Goal: Information Seeking & Learning: Learn about a topic

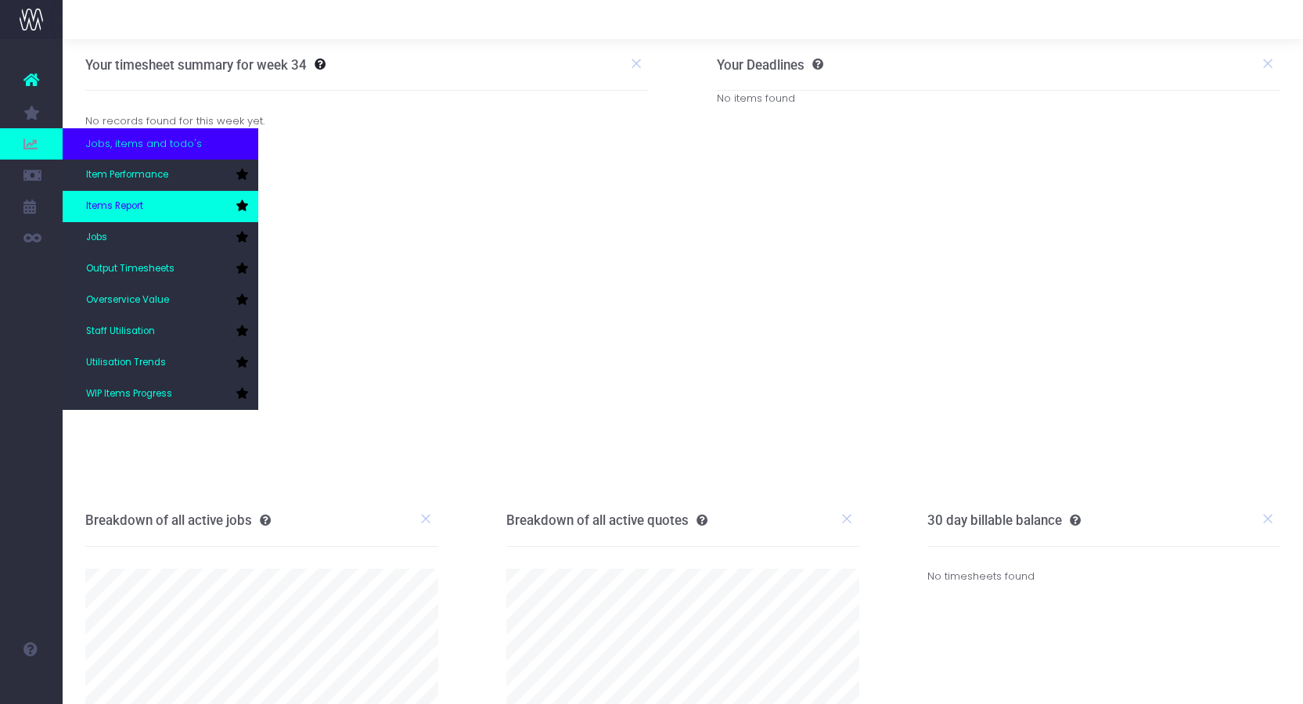
click at [139, 194] on link "Items Report" at bounding box center [161, 206] width 196 height 31
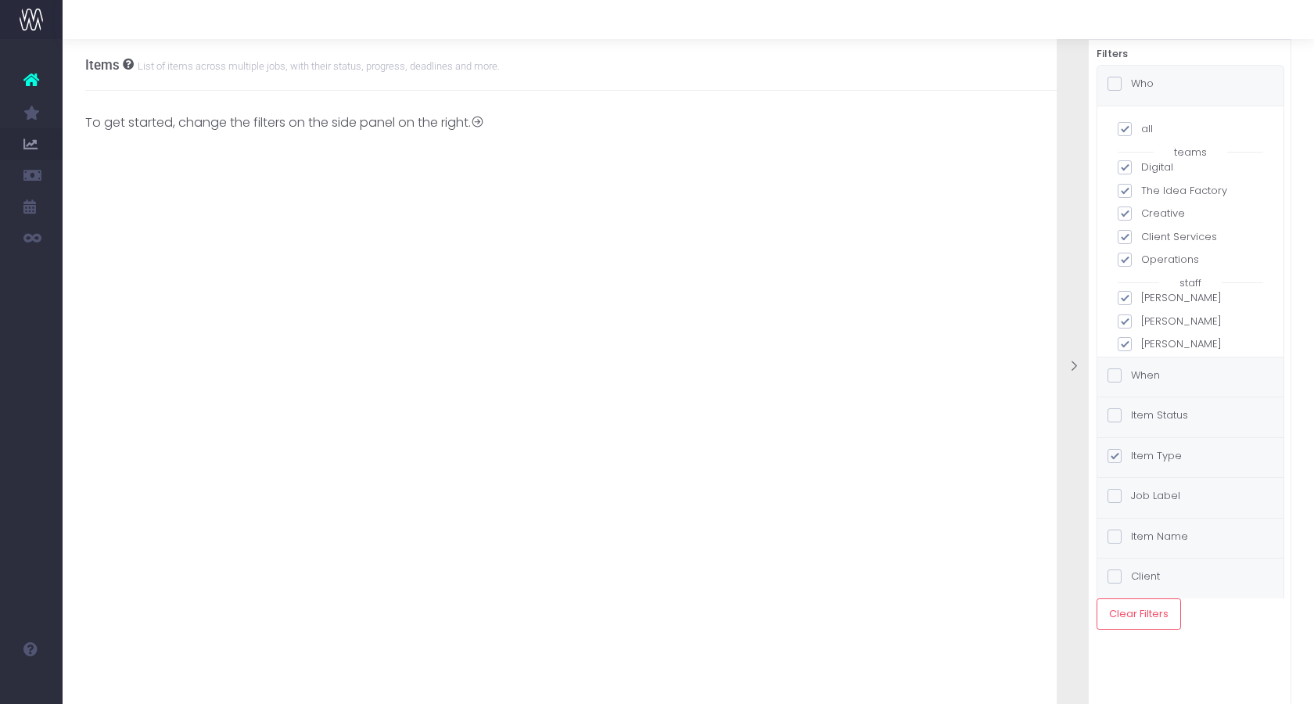
click at [1127, 121] on label "all" at bounding box center [1191, 129] width 146 height 16
click at [1142, 121] on input "all" at bounding box center [1147, 126] width 10 height 10
checkbox input "false"
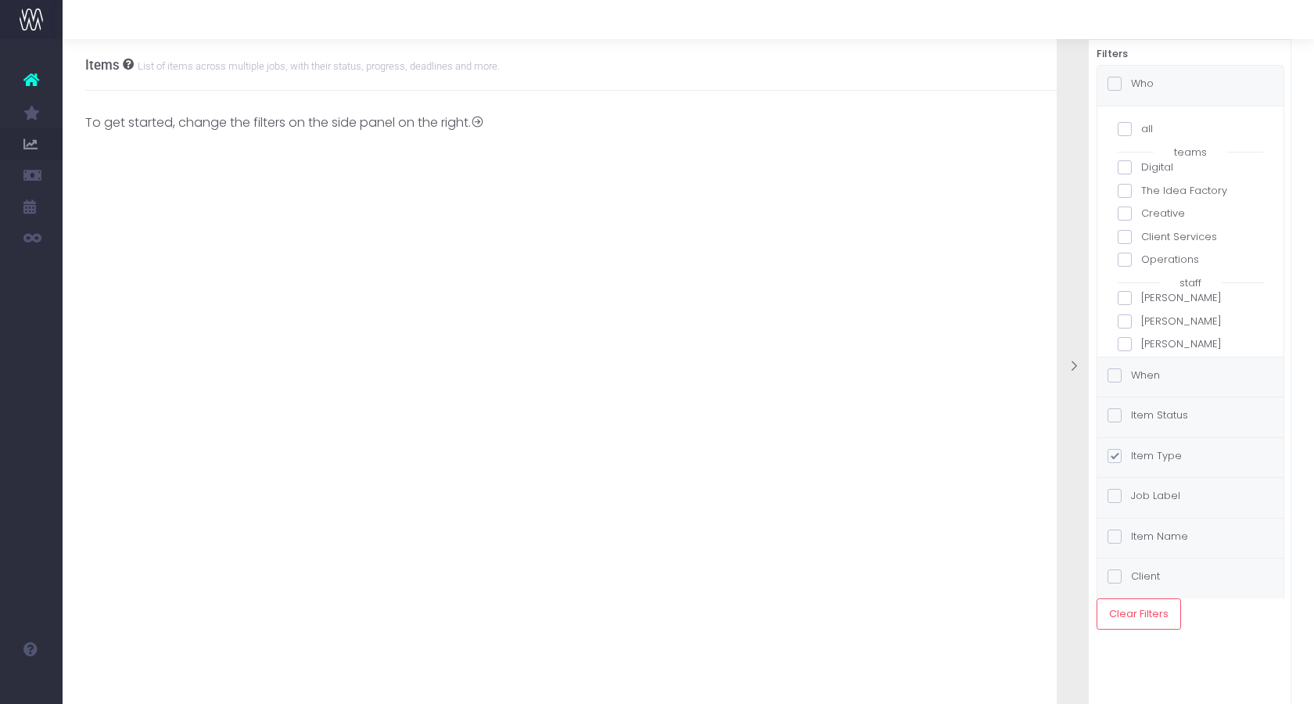
checkbox input "false"
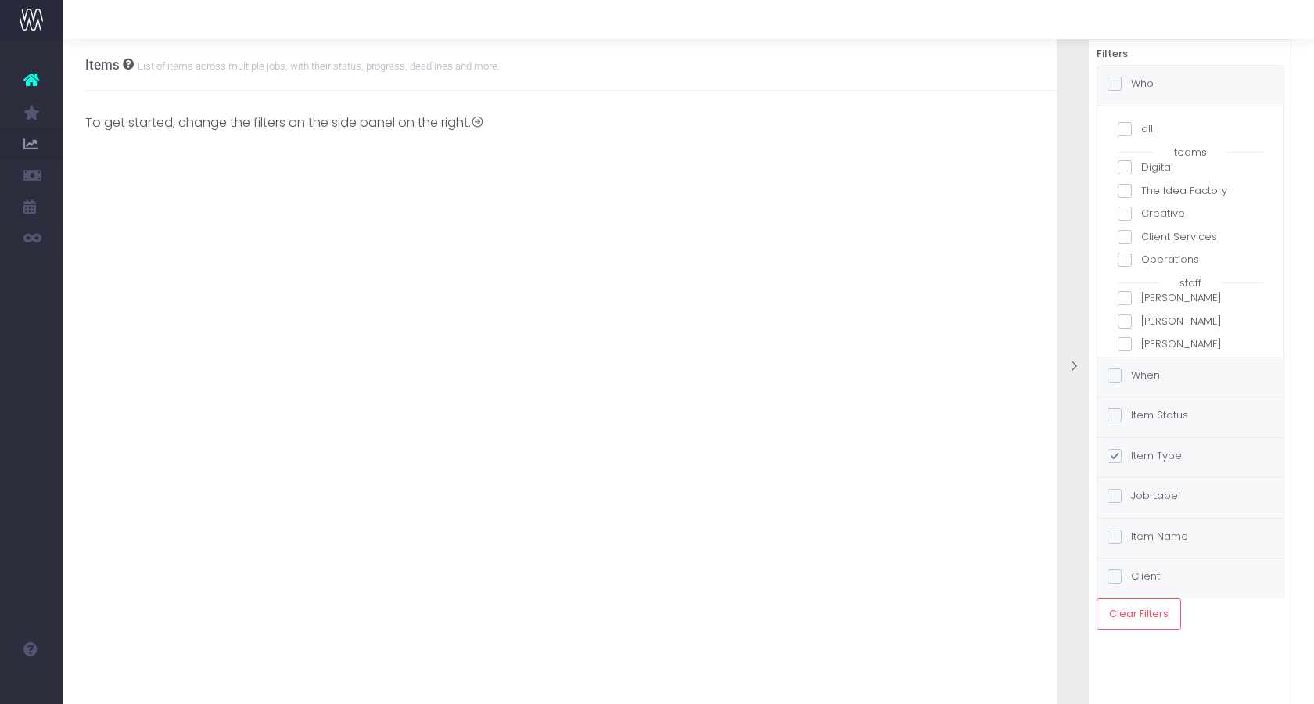
checkbox input "false"
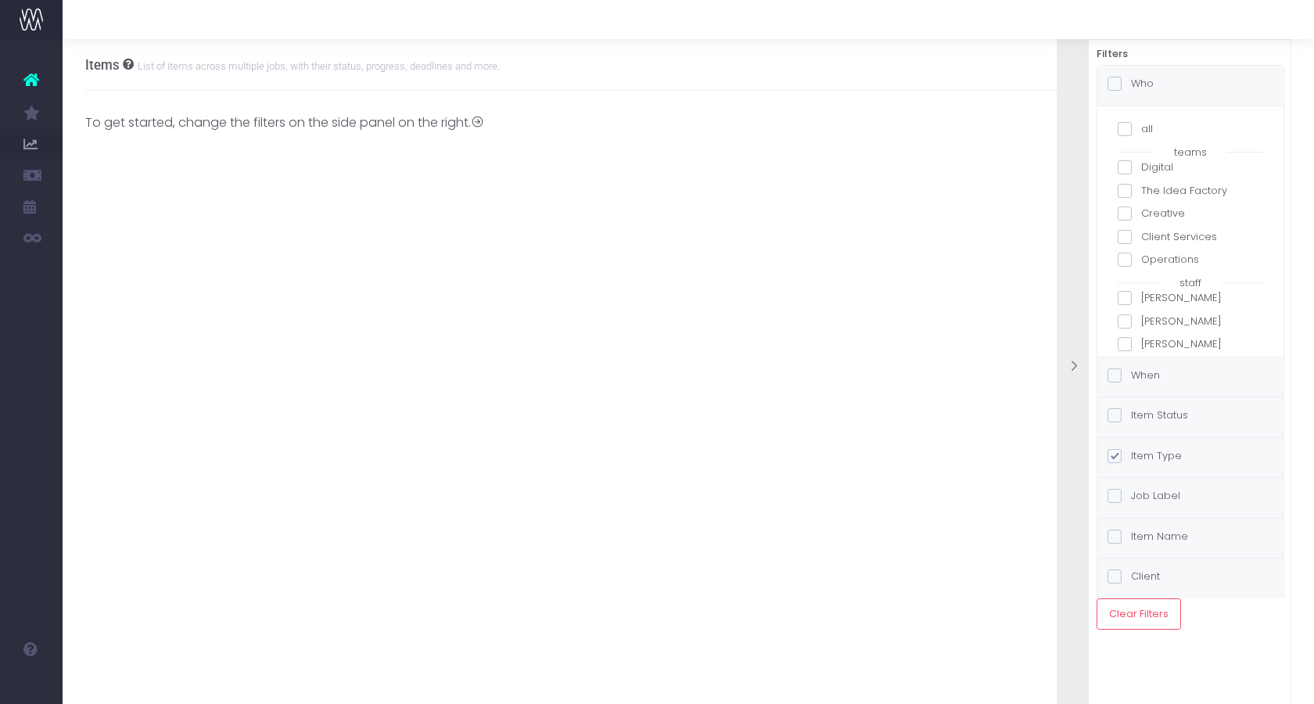
checkbox input "false"
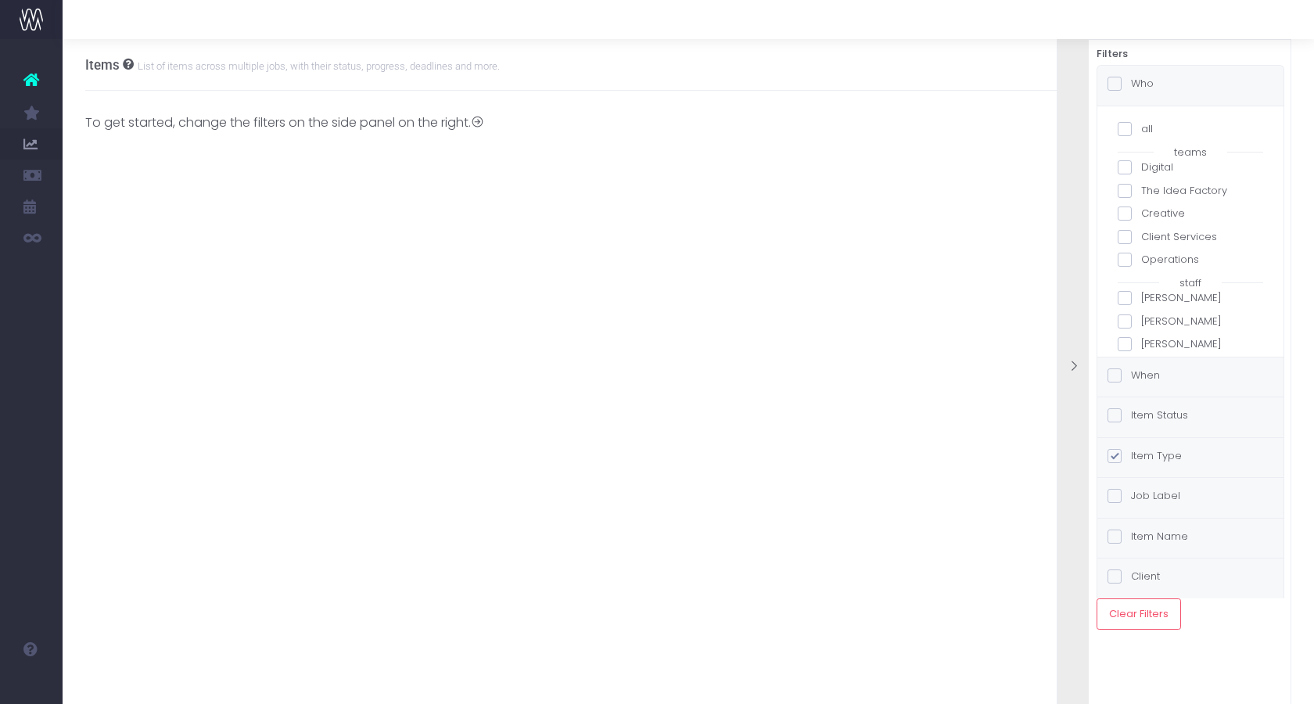
checkbox input "false"
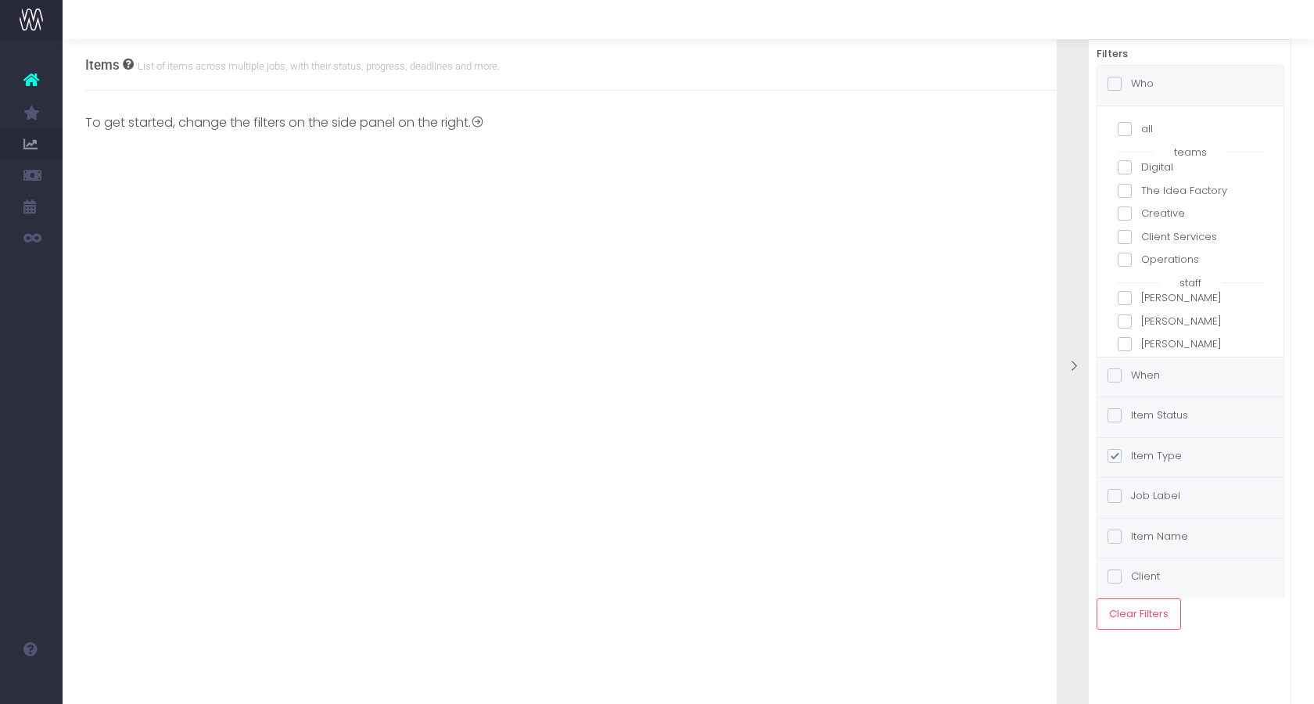
checkbox input "false"
click at [1121, 156] on span at bounding box center [1125, 156] width 14 height 14
click at [1142, 156] on input "[PERSON_NAME]" at bounding box center [1147, 153] width 10 height 10
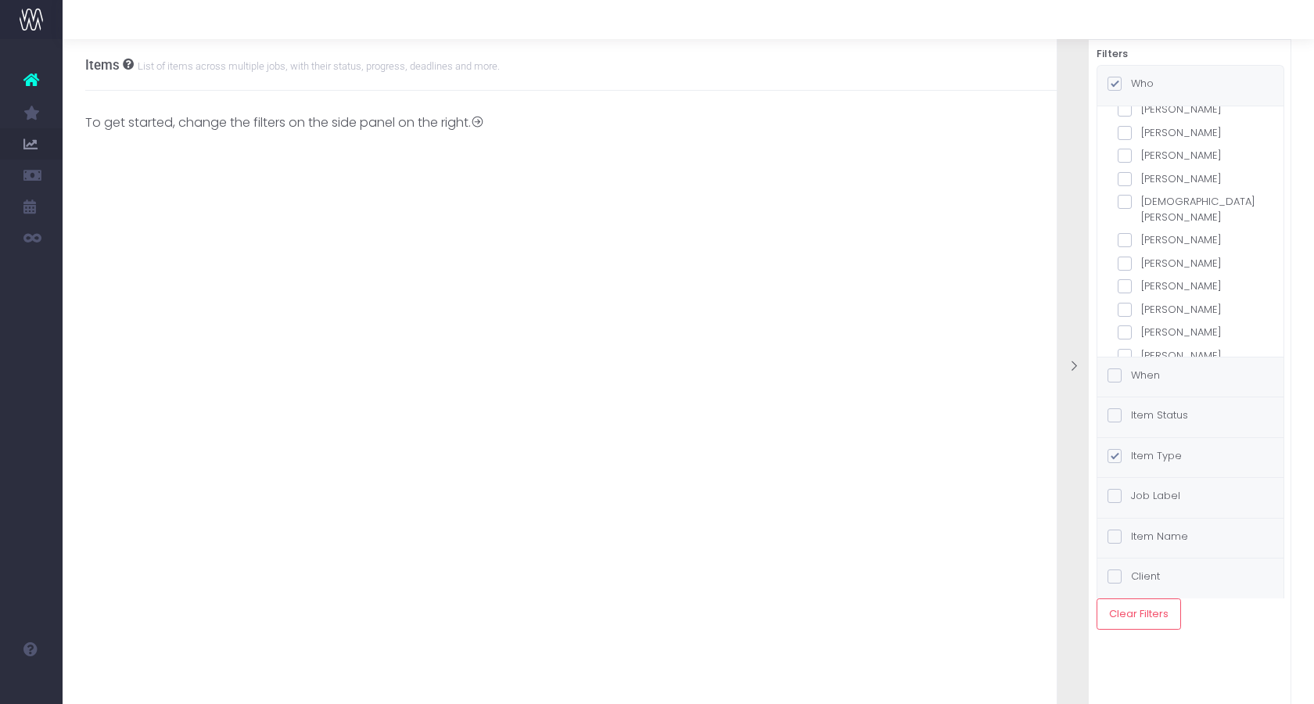
checkbox input "true"
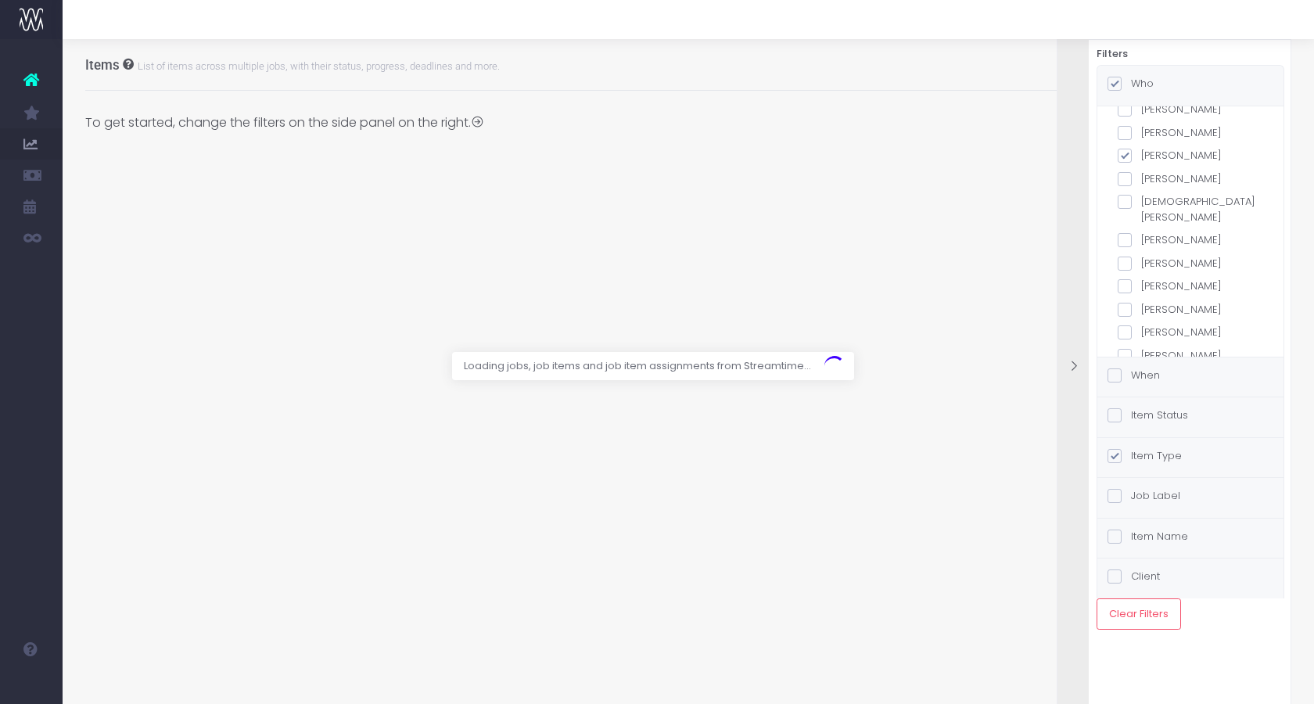
click at [1064, 186] on div at bounding box center [1073, 367] width 31 height 703
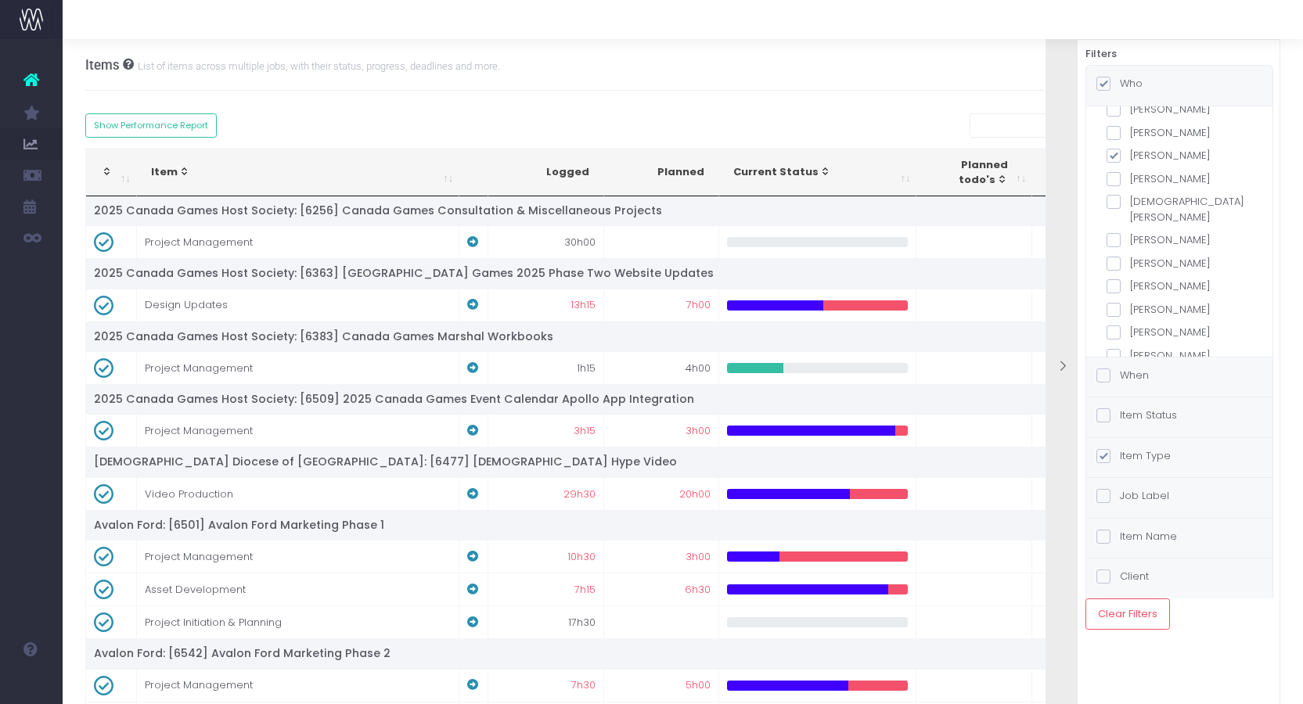
click at [1103, 376] on span at bounding box center [1103, 376] width 14 height 14
click at [1120, 376] on input "When" at bounding box center [1125, 373] width 10 height 10
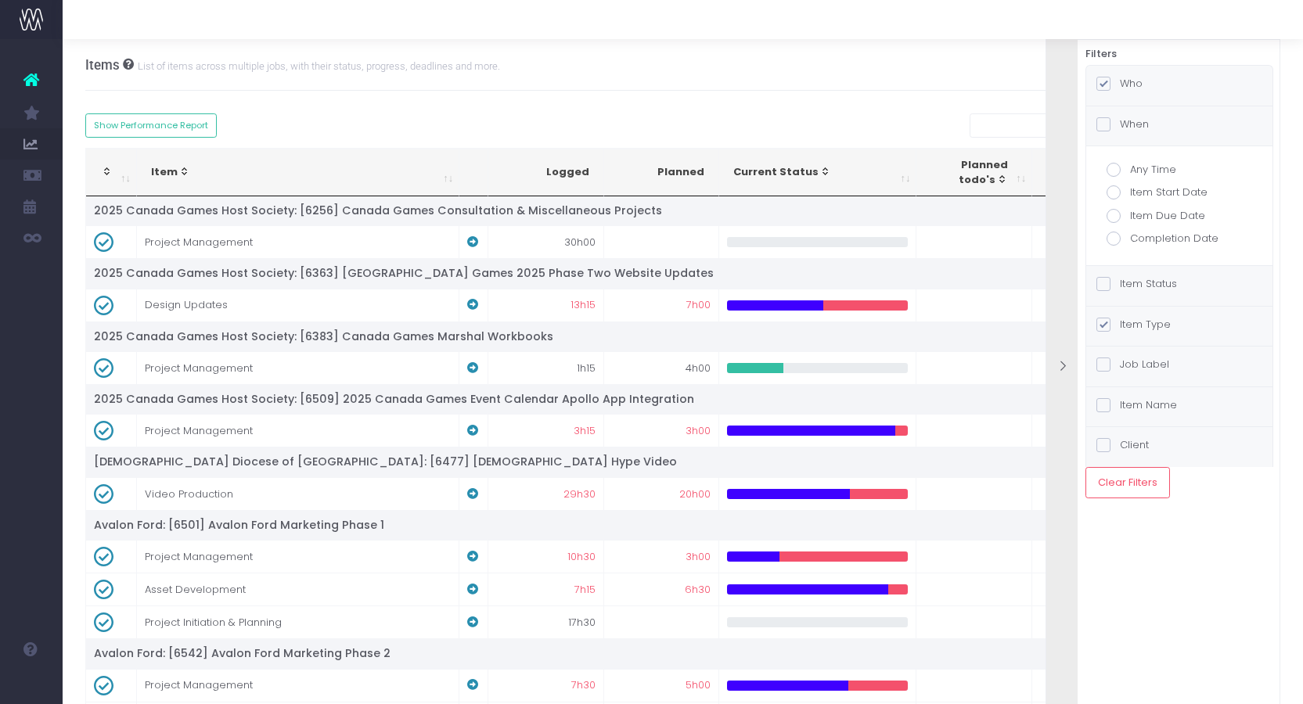
click at [1113, 214] on span at bounding box center [1113, 216] width 14 height 14
click at [1130, 214] on input "Item Due Date" at bounding box center [1135, 213] width 10 height 10
radio input "true"
checkbox input "true"
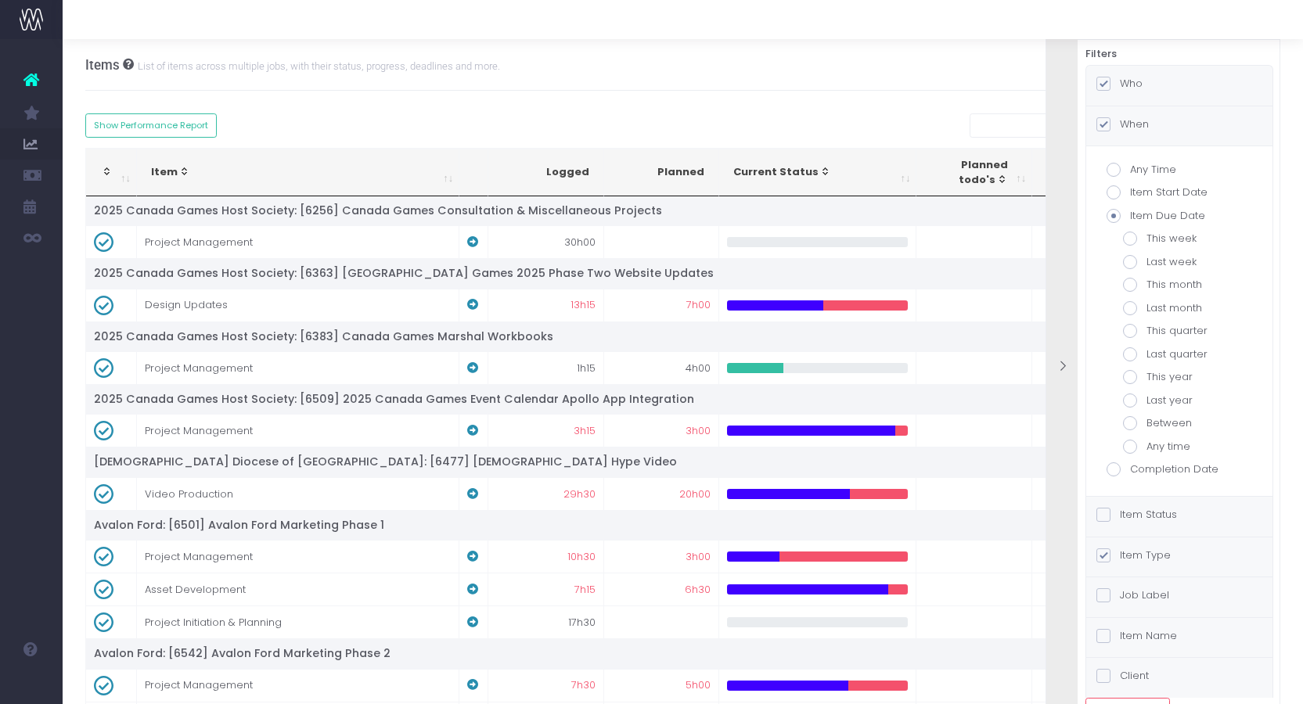
click at [1126, 240] on span at bounding box center [1130, 239] width 14 height 14
click at [1146, 240] on input "This week" at bounding box center [1151, 236] width 10 height 10
radio input "true"
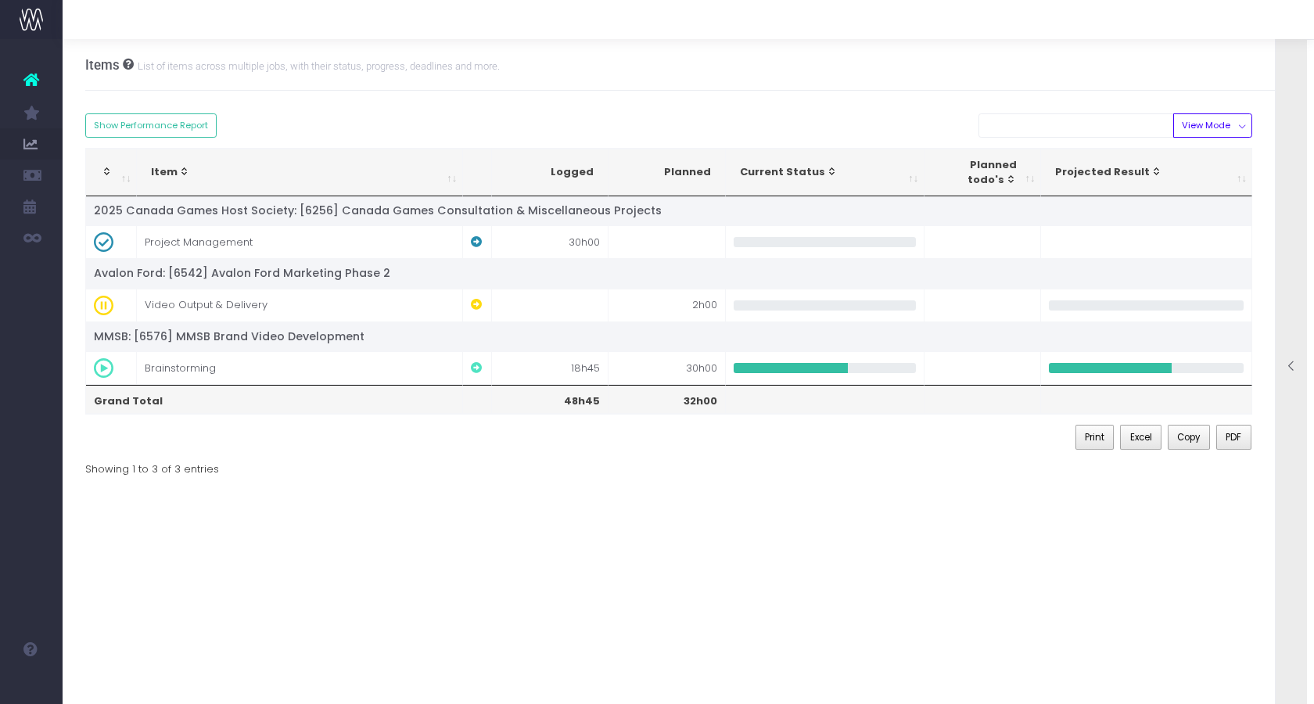
click at [1285, 231] on div at bounding box center [1291, 367] width 31 height 703
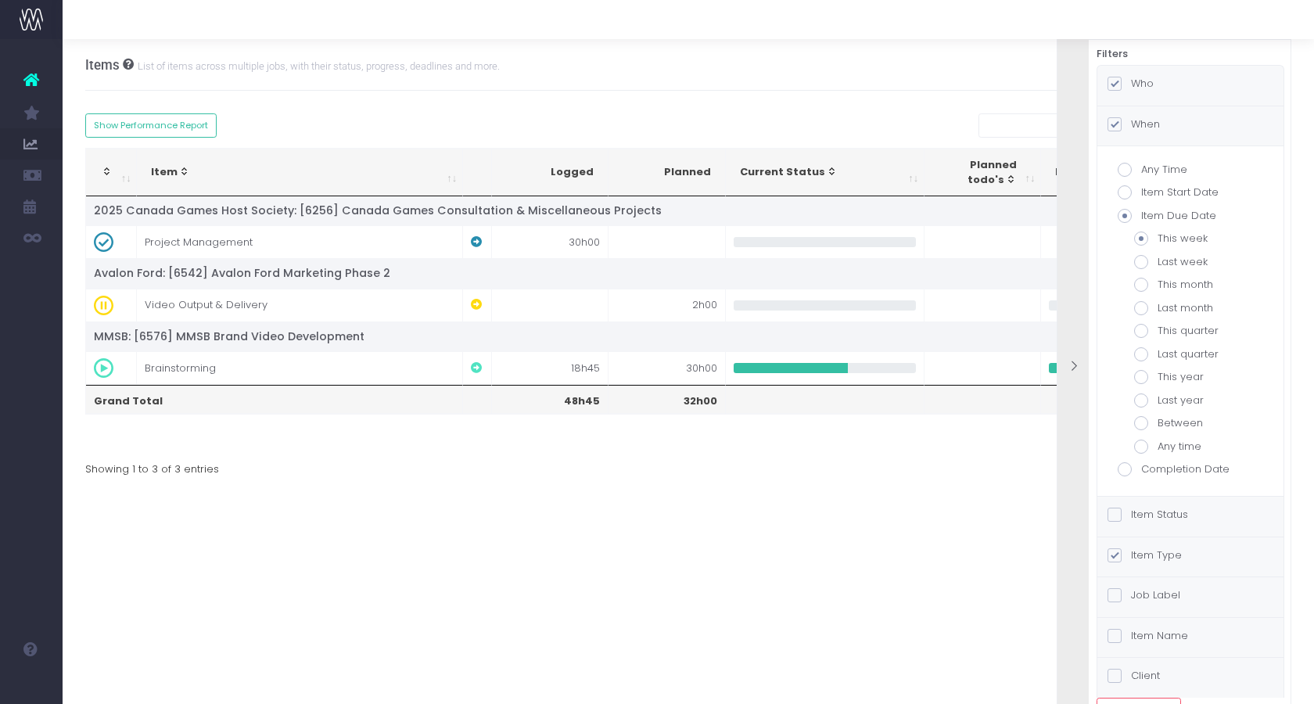
click at [1172, 85] on div "Who" at bounding box center [1191, 86] width 186 height 40
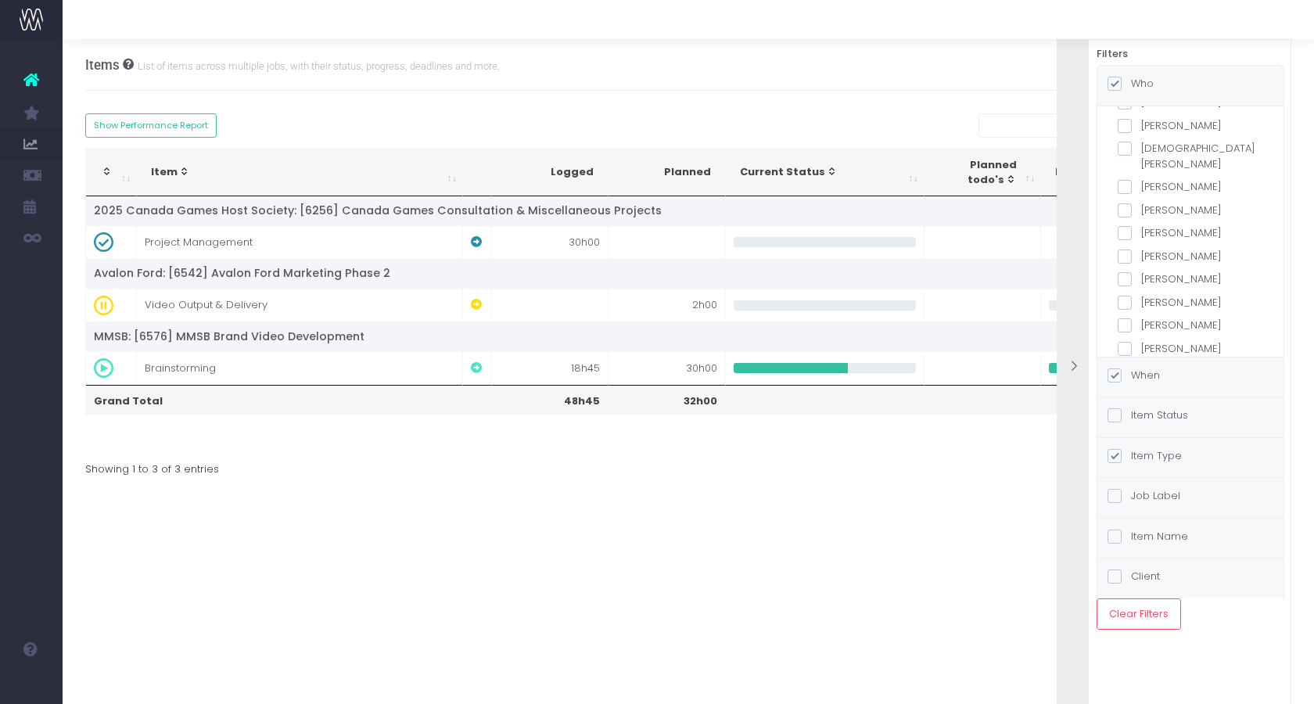
scroll to position [383, 0]
click at [1168, 153] on label "[PERSON_NAME]" at bounding box center [1191, 161] width 146 height 16
click at [1152, 153] on input "[PERSON_NAME]" at bounding box center [1147, 158] width 10 height 10
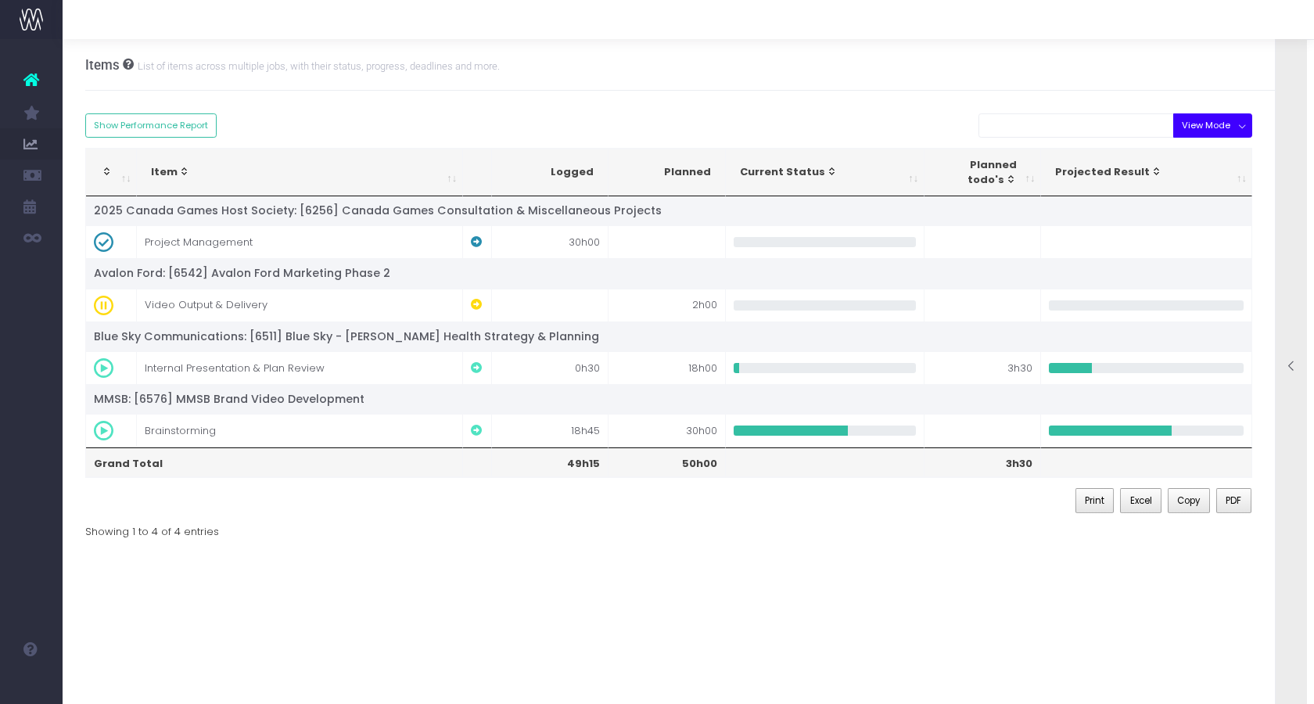
click at [1196, 130] on button "View Mode" at bounding box center [1213, 125] width 79 height 24
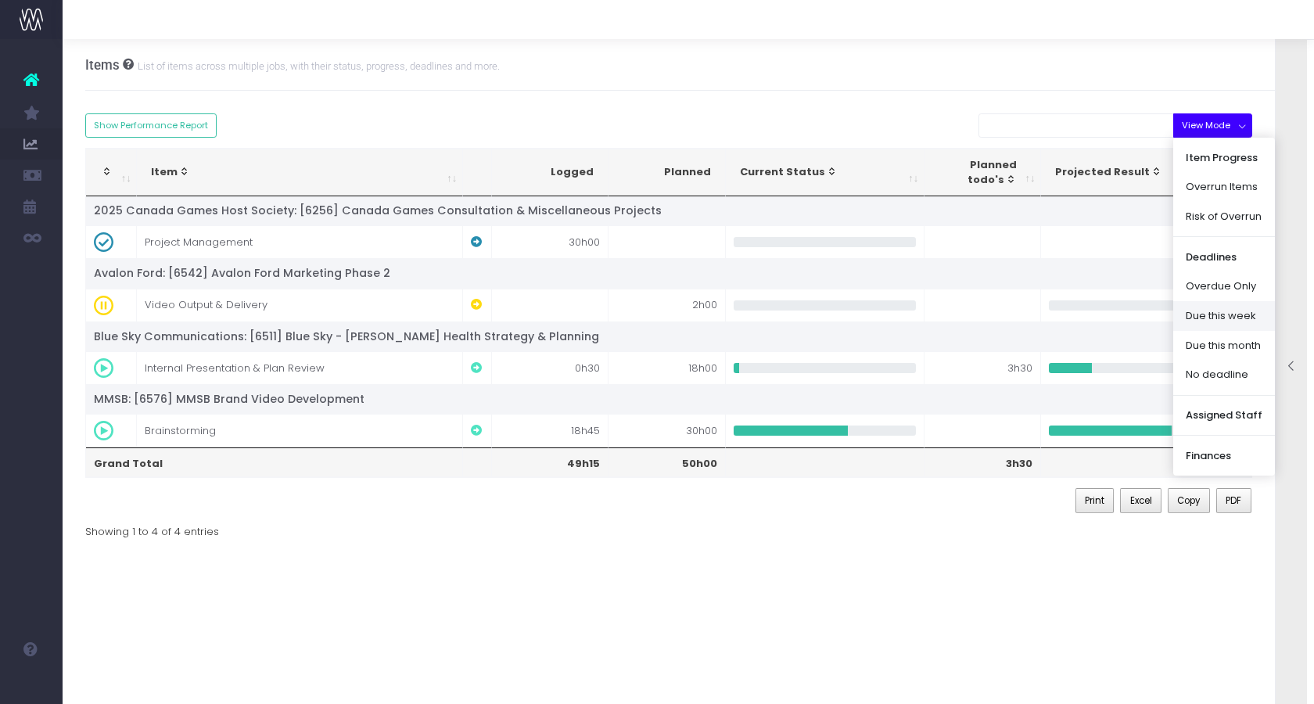
click at [1216, 307] on link "Due this week" at bounding box center [1225, 316] width 102 height 30
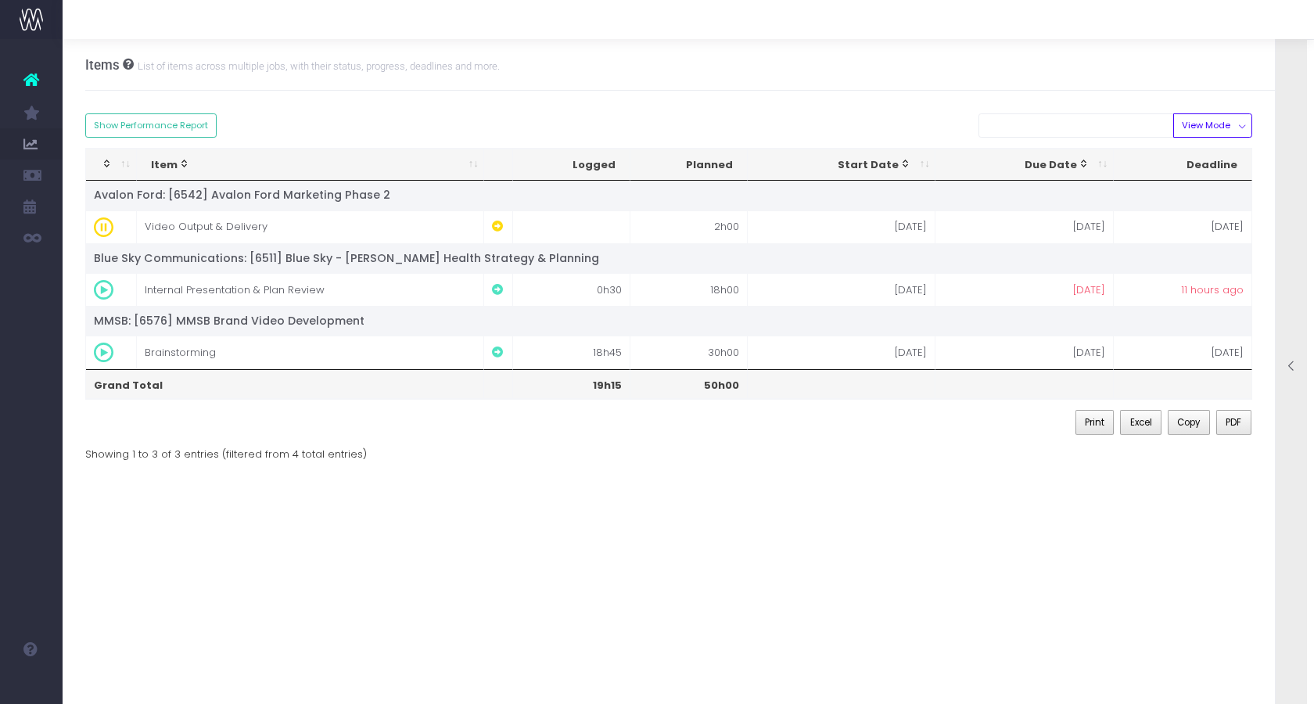
click at [1281, 207] on div at bounding box center [1291, 367] width 31 height 703
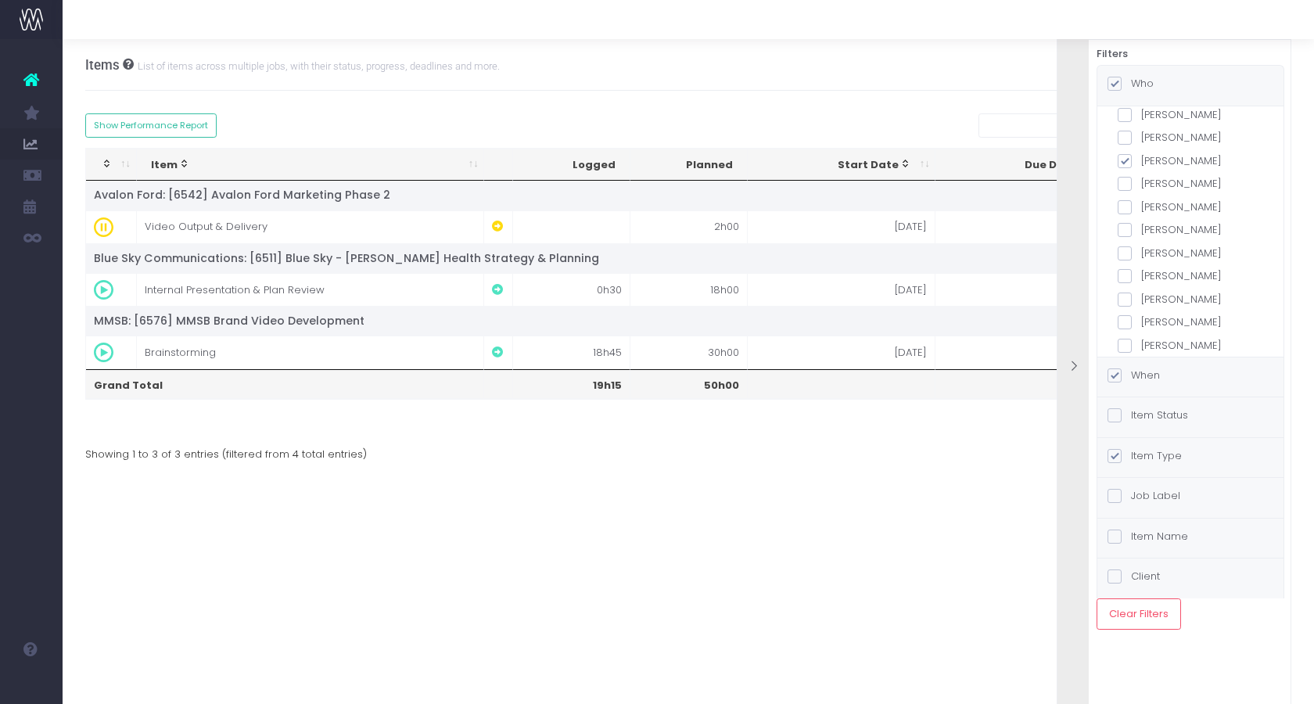
click at [1172, 153] on label "[PERSON_NAME]" at bounding box center [1191, 161] width 146 height 16
click at [1152, 153] on input "[PERSON_NAME]" at bounding box center [1147, 158] width 10 height 10
checkbox input "false"
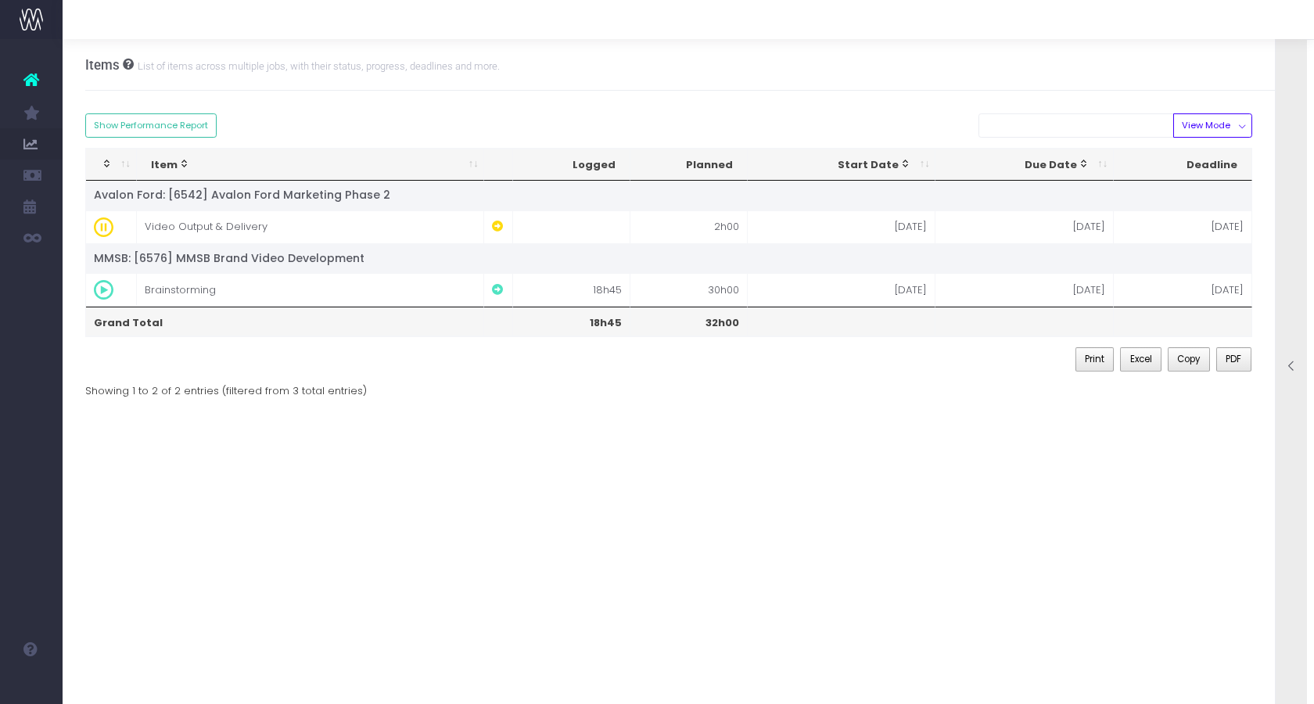
click at [1286, 236] on div at bounding box center [1291, 367] width 31 height 703
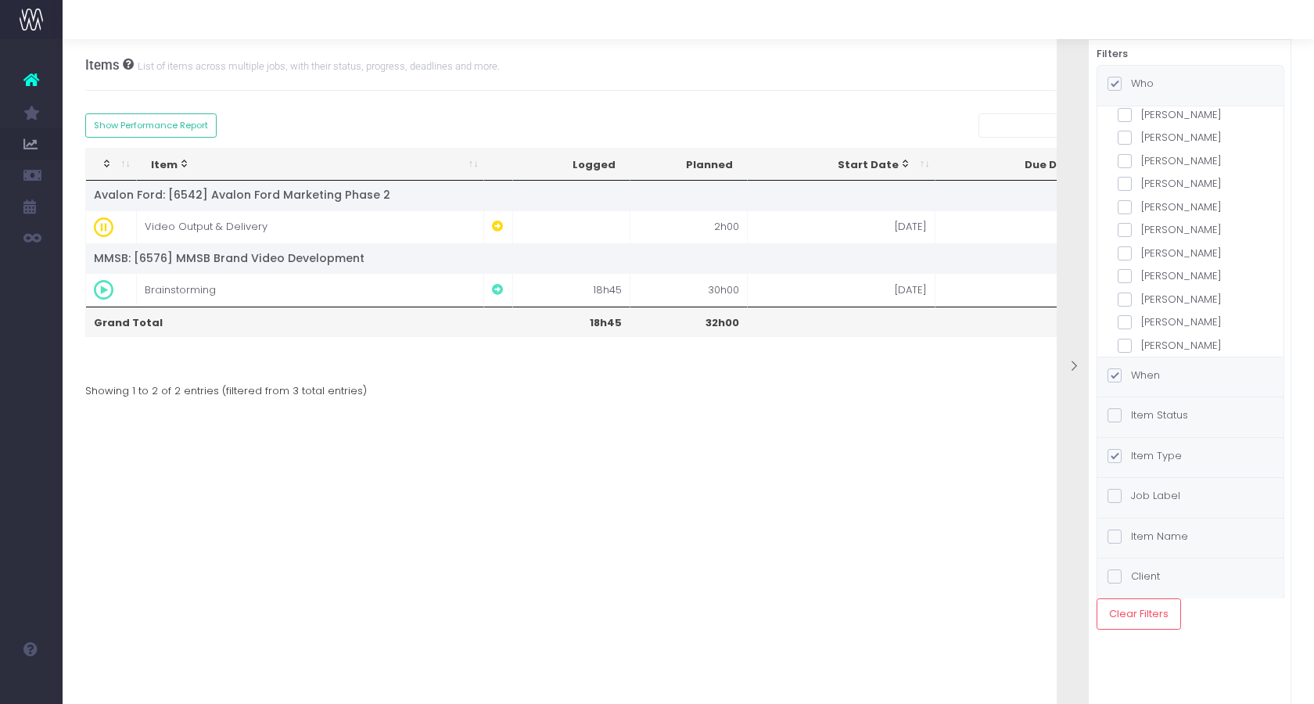
click at [1170, 338] on label "[PERSON_NAME]" at bounding box center [1191, 346] width 146 height 16
click at [1152, 338] on input "[PERSON_NAME]" at bounding box center [1147, 343] width 10 height 10
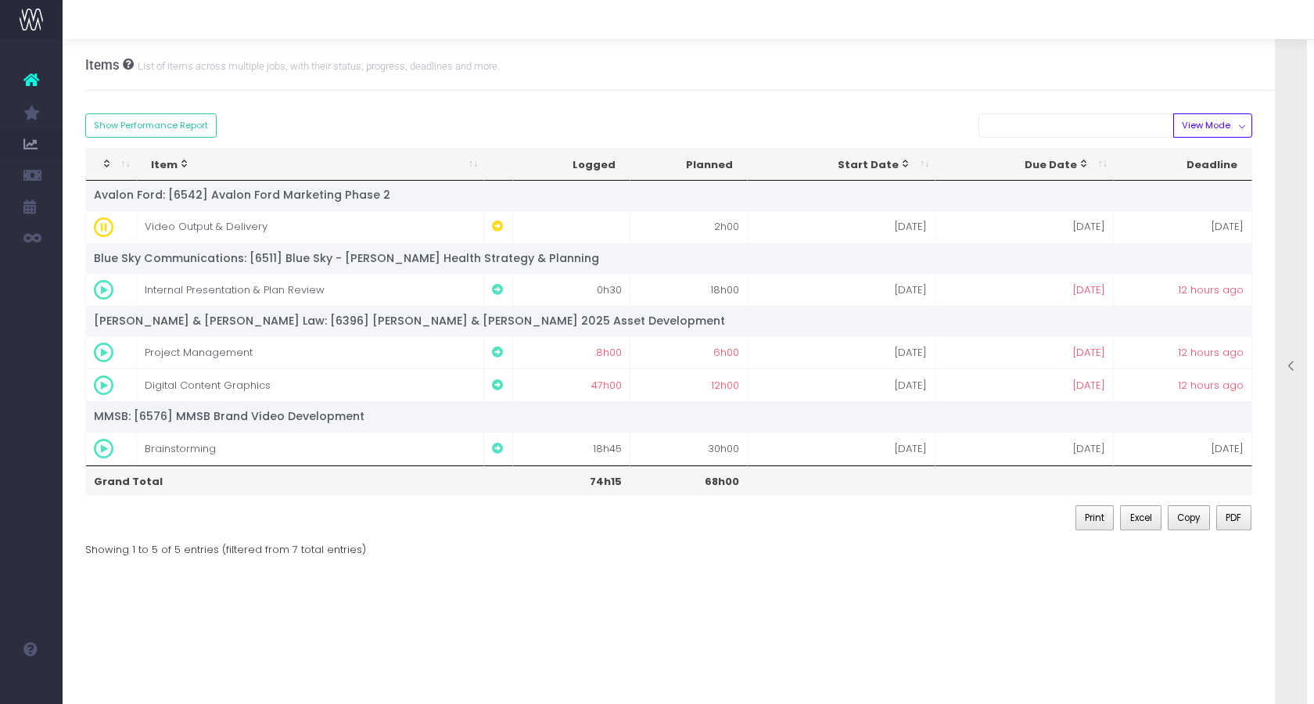
click at [1286, 286] on div at bounding box center [1291, 367] width 31 height 703
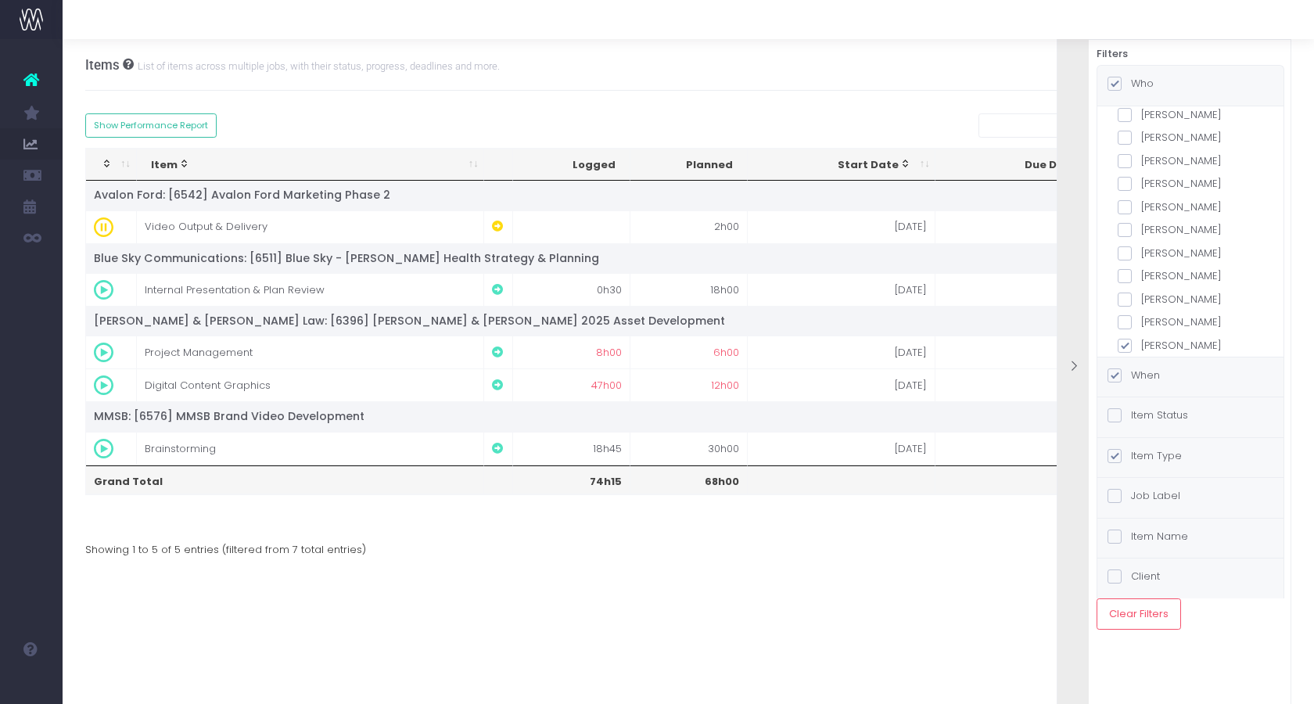
click at [1145, 322] on div "all teams Digital The Idea Factory Creative Client Services Operations staff [P…" at bounding box center [1191, 45] width 146 height 615
click at [1148, 338] on label "[PERSON_NAME]" at bounding box center [1191, 346] width 146 height 16
click at [1148, 338] on input "[PERSON_NAME]" at bounding box center [1147, 343] width 10 height 10
checkbox input "false"
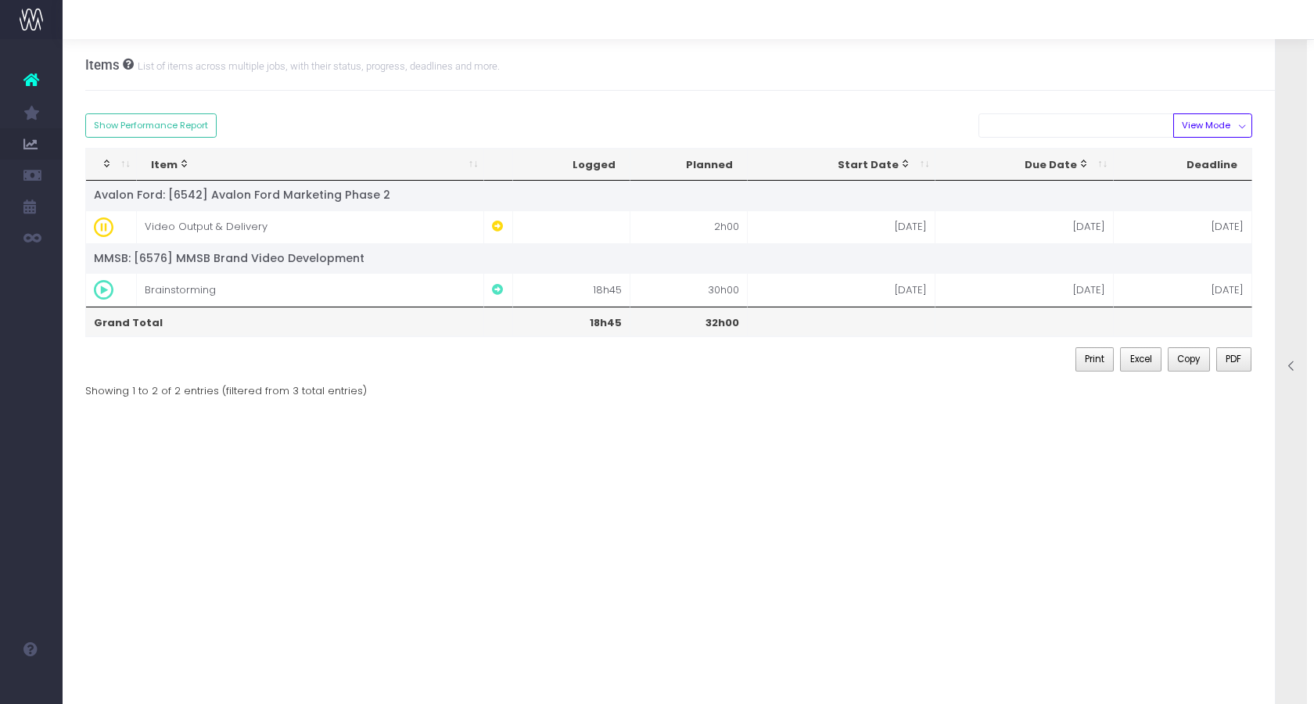
click at [1289, 293] on div at bounding box center [1291, 367] width 31 height 703
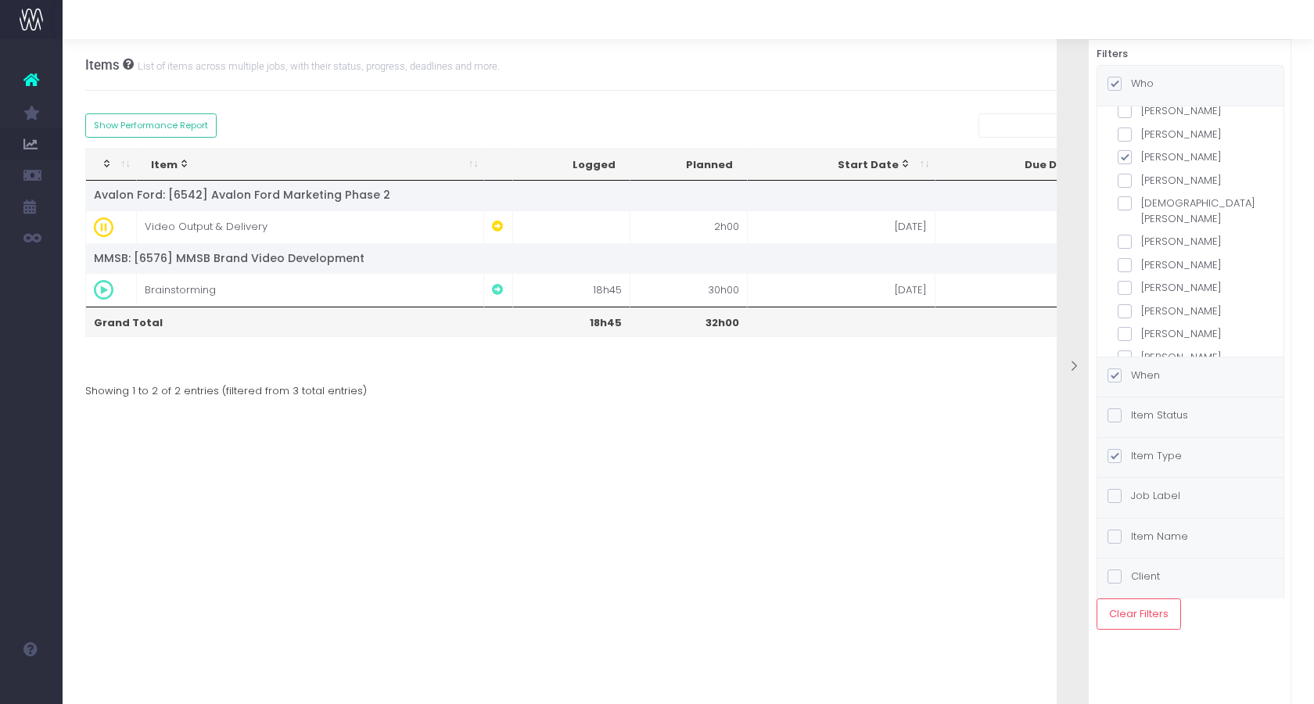
scroll to position [227, 0]
click at [1180, 286] on label "[PERSON_NAME]" at bounding box center [1191, 294] width 146 height 16
click at [1152, 286] on input "[PERSON_NAME]" at bounding box center [1147, 291] width 10 height 10
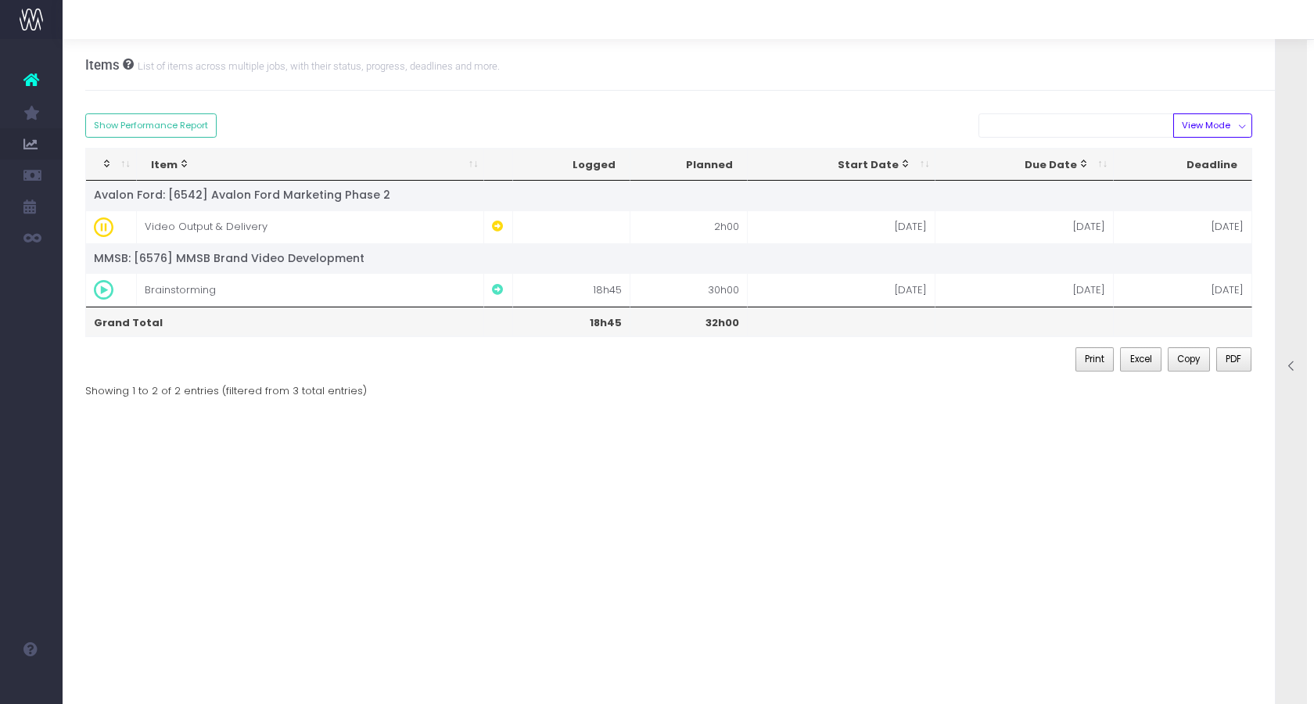
click at [1293, 290] on div at bounding box center [1291, 367] width 31 height 703
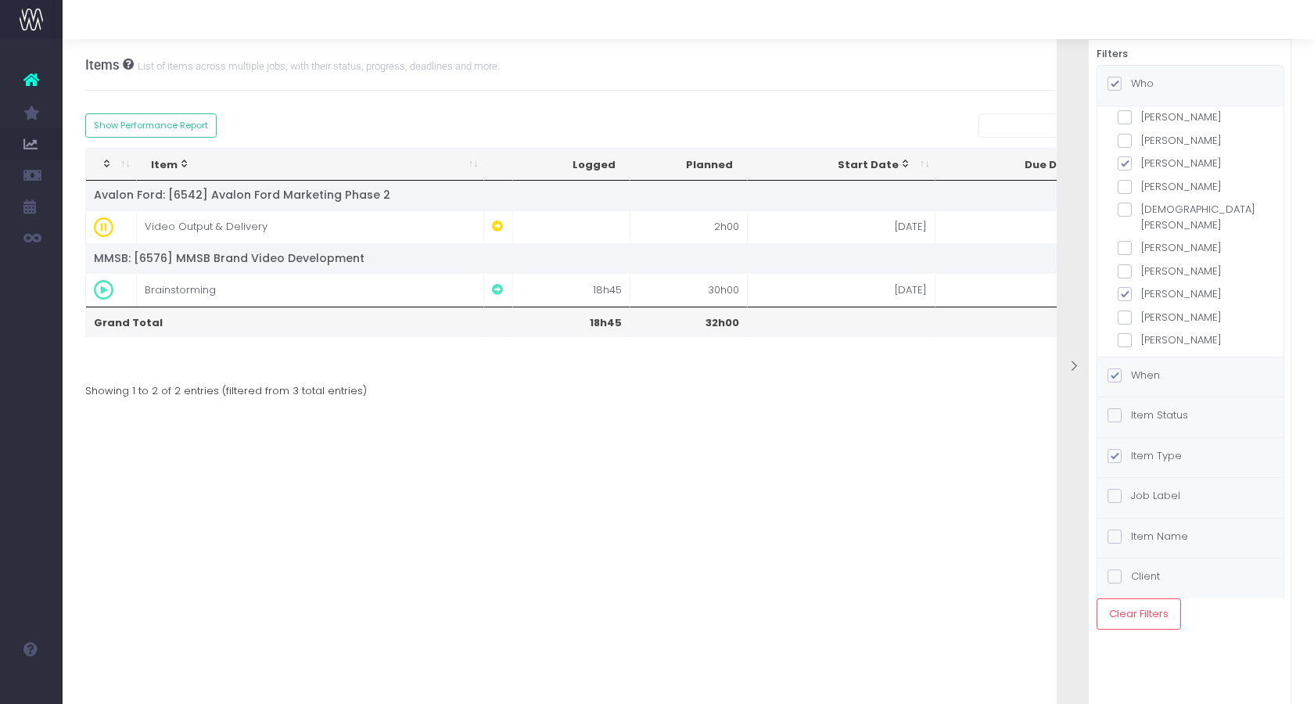
click at [1166, 286] on label "[PERSON_NAME]" at bounding box center [1191, 294] width 146 height 16
click at [1152, 286] on input "[PERSON_NAME]" at bounding box center [1147, 291] width 10 height 10
checkbox input "false"
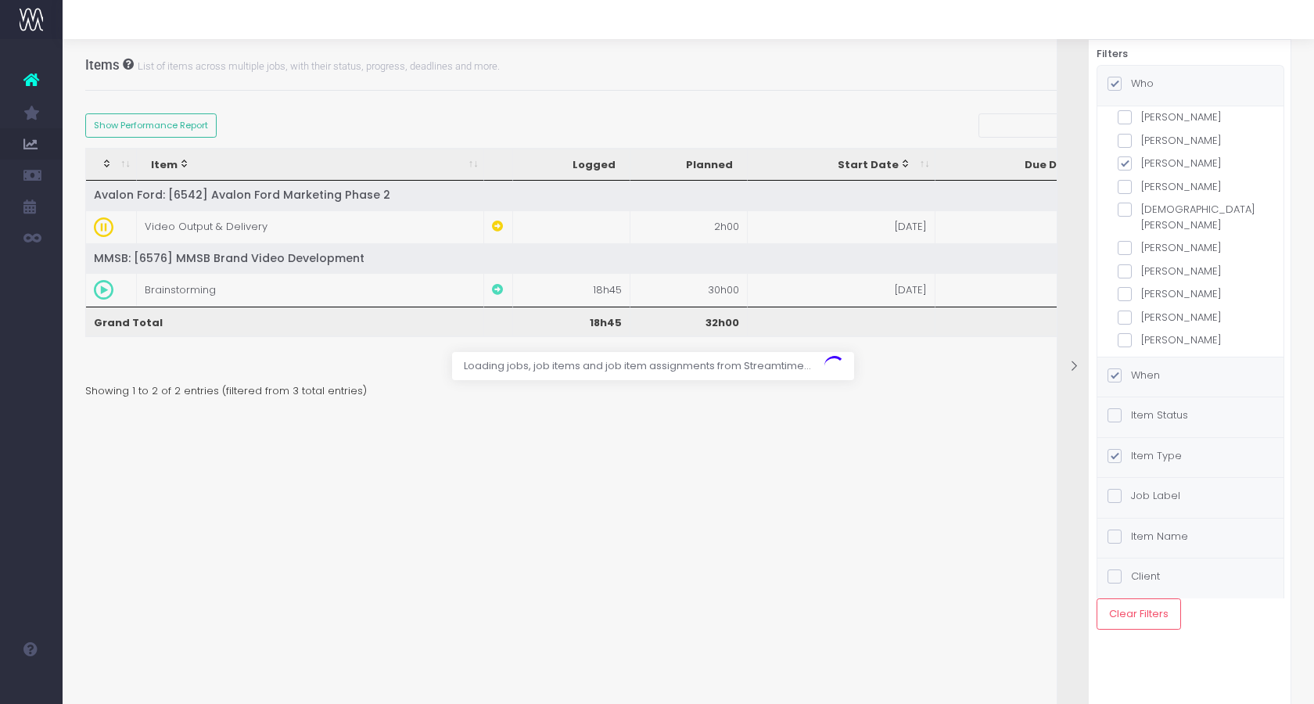
click at [1141, 169] on div "all teams Digital The Idea Factory Creative Client Services Operations staff [P…" at bounding box center [1191, 201] width 146 height 615
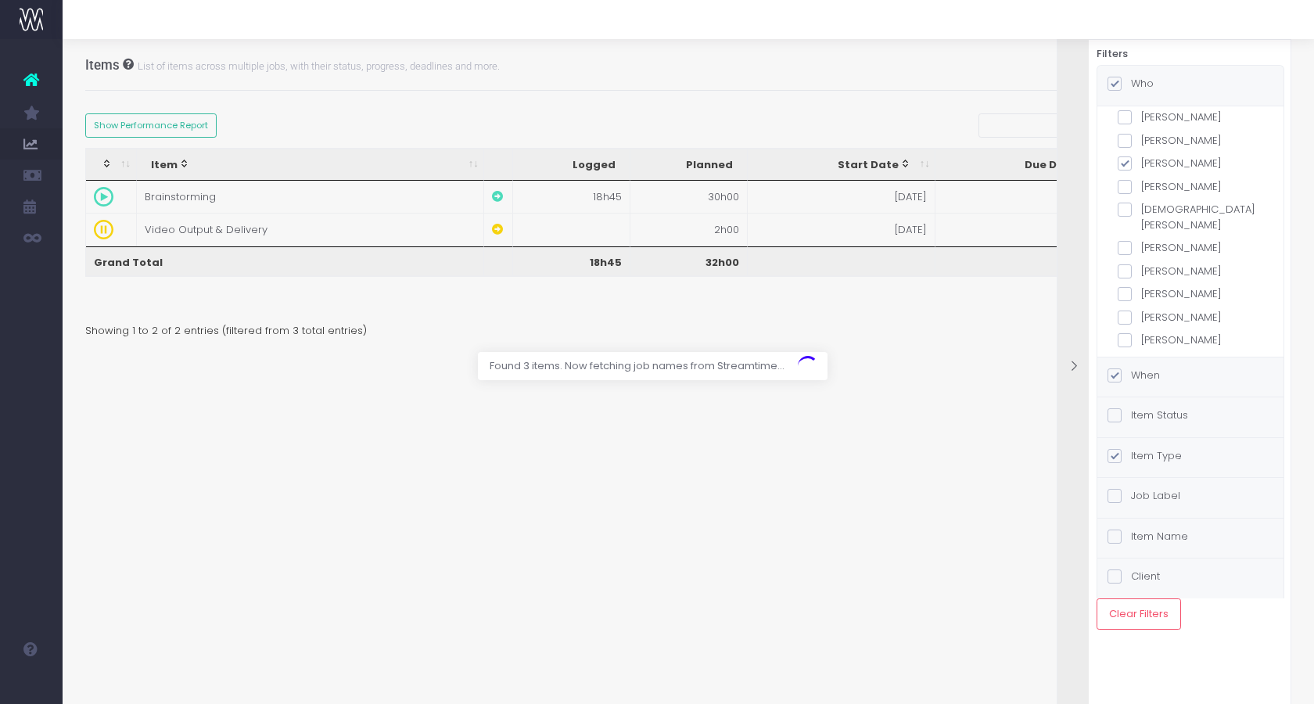
click at [1145, 164] on label "[PERSON_NAME]" at bounding box center [1191, 164] width 146 height 16
click at [1145, 164] on input "[PERSON_NAME]" at bounding box center [1147, 161] width 10 height 10
checkbox input "false"
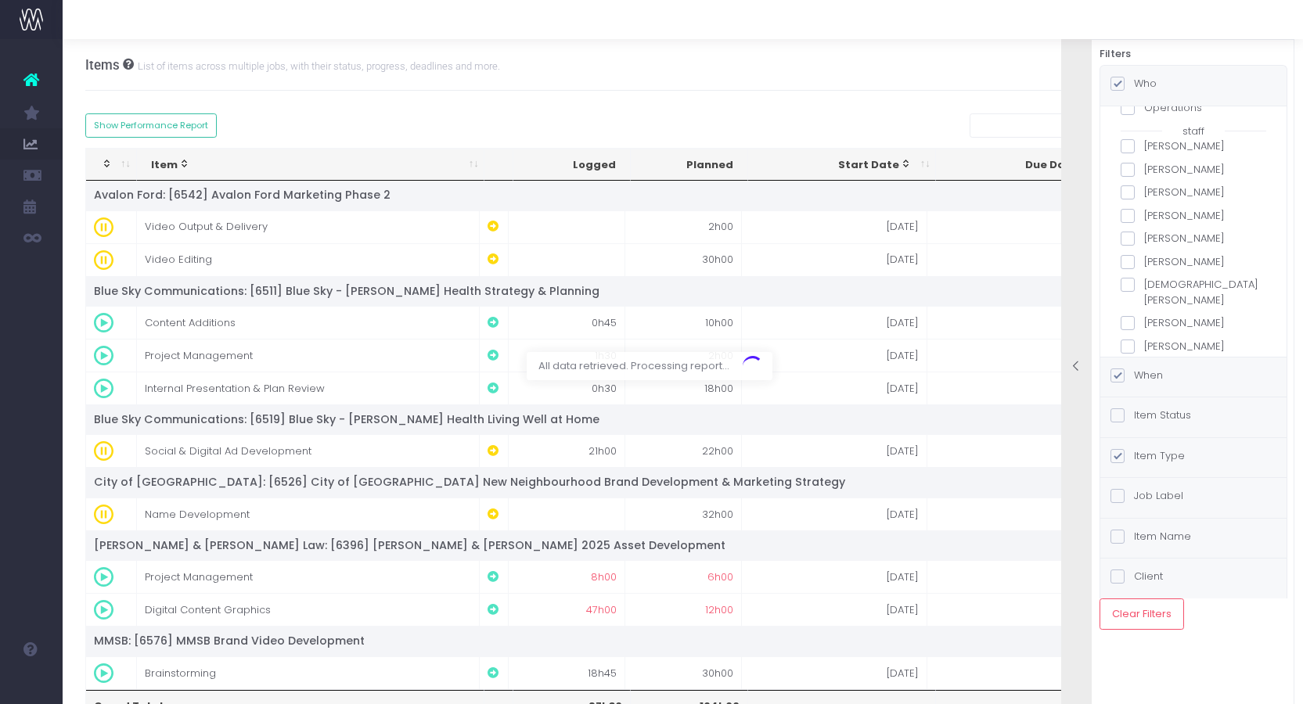
scroll to position [156, 0]
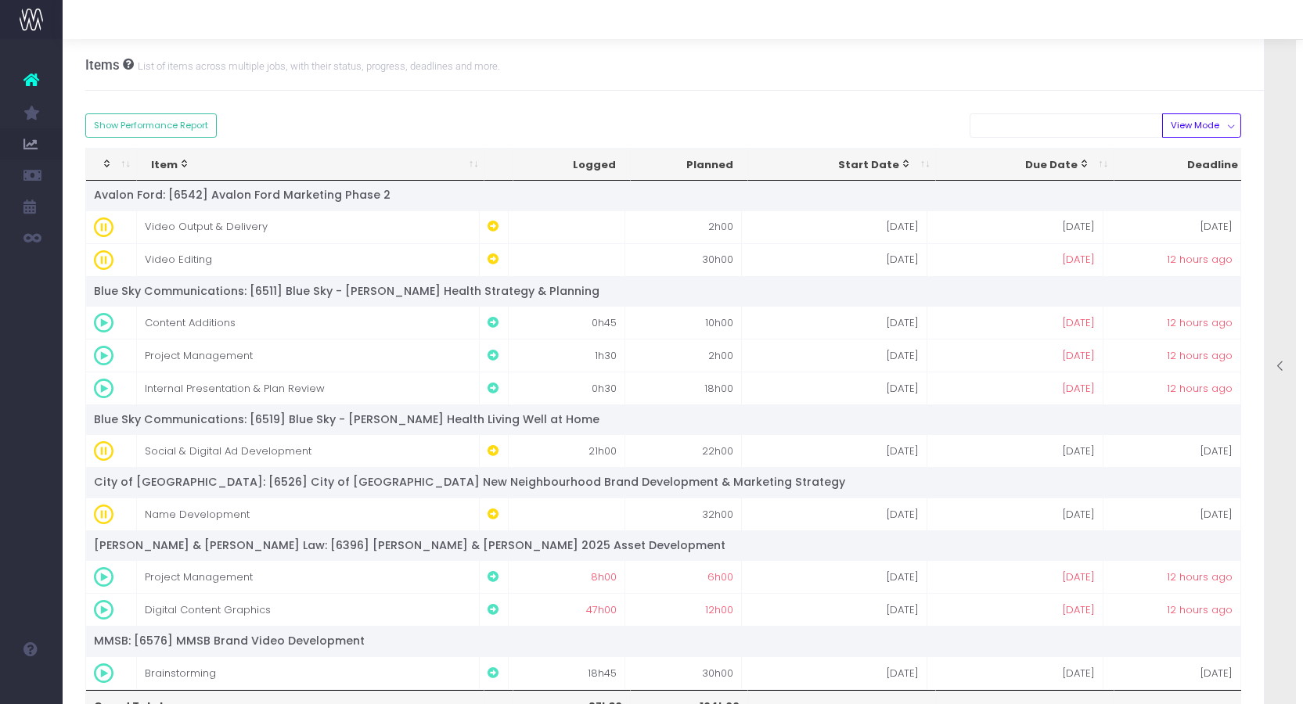
click at [1267, 246] on div at bounding box center [1279, 367] width 31 height 703
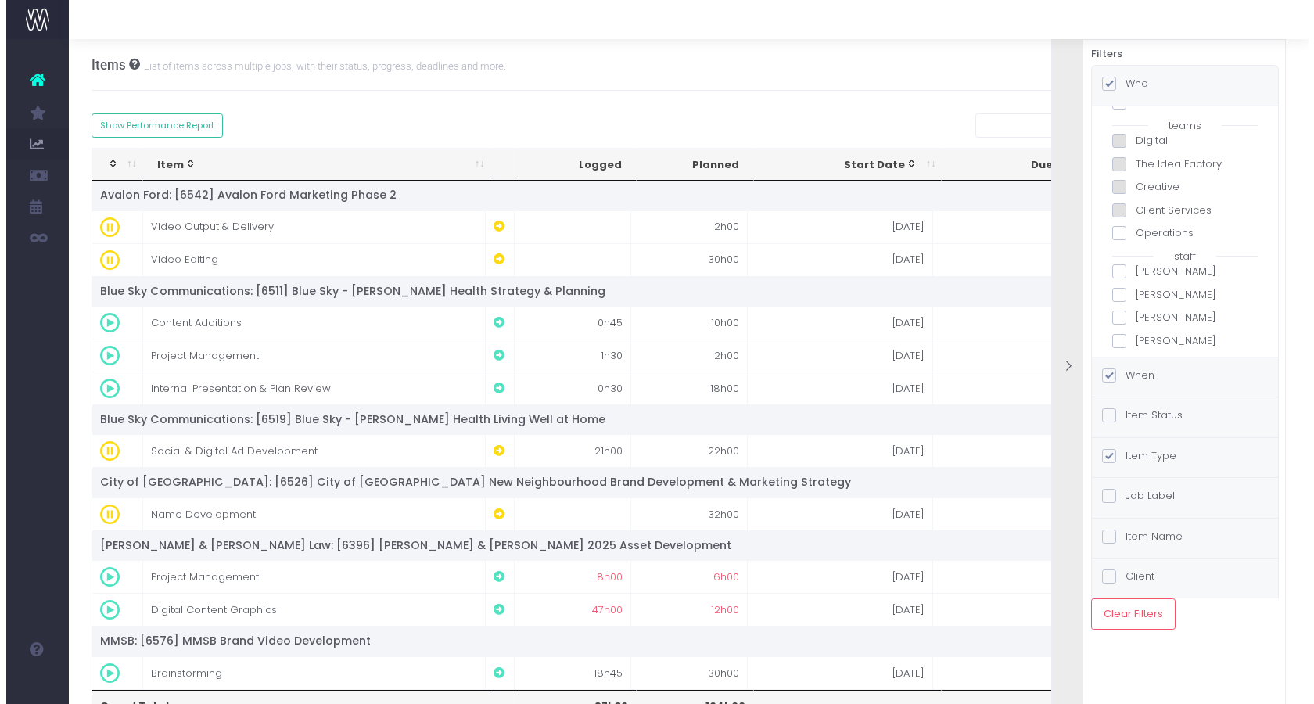
scroll to position [0, 0]
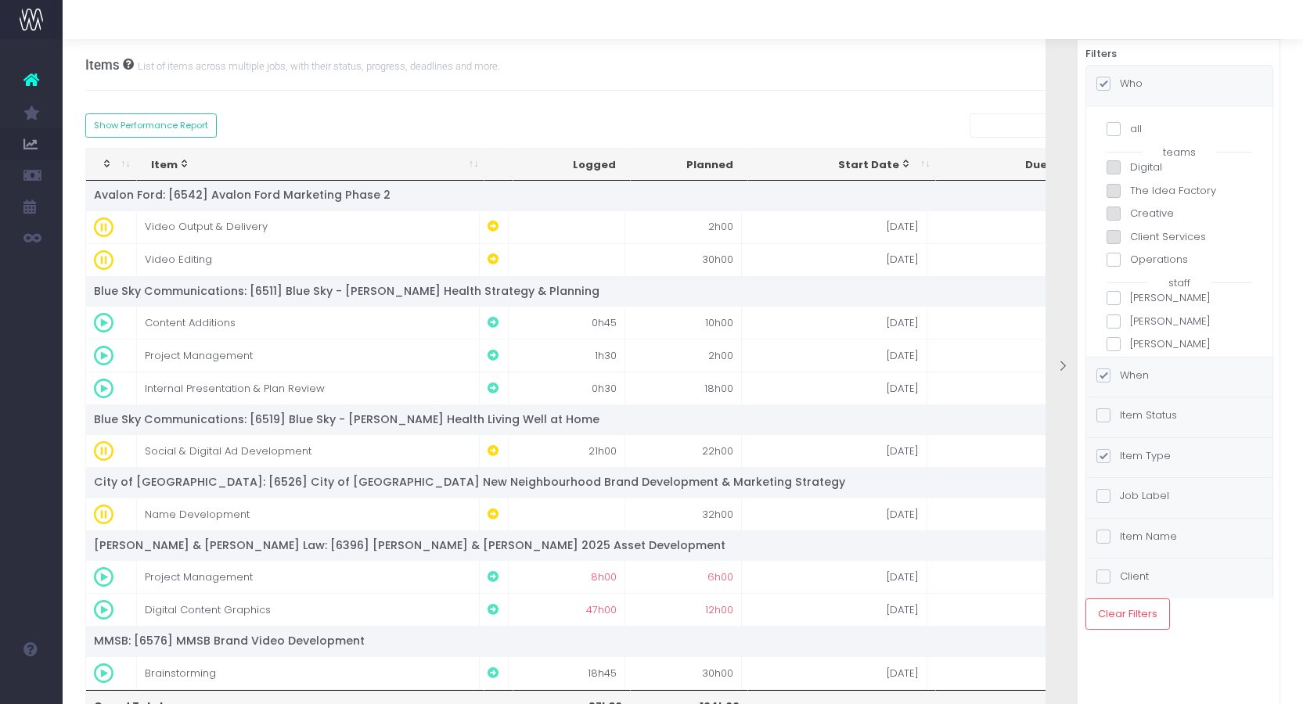
click at [1135, 170] on label "Digital" at bounding box center [1179, 168] width 146 height 16
click at [1135, 170] on input "Digital" at bounding box center [1135, 165] width 10 height 10
checkbox input "true"
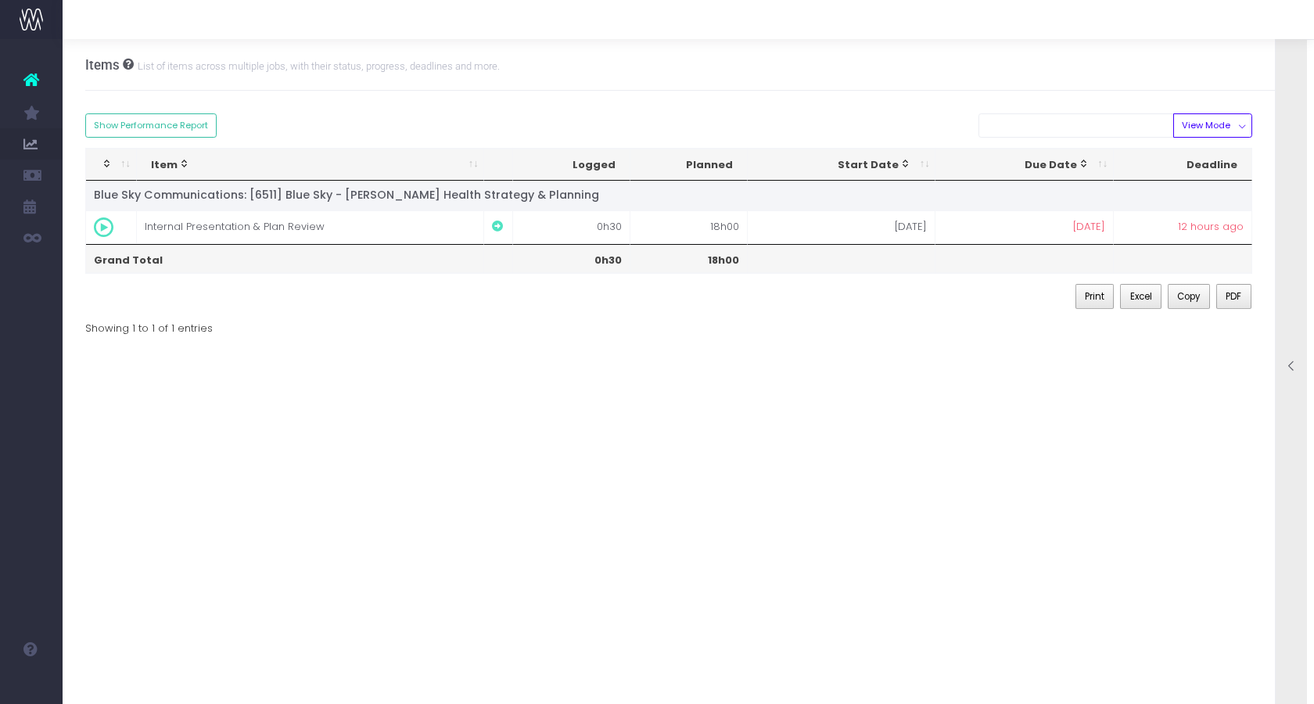
click at [1282, 215] on div at bounding box center [1291, 367] width 31 height 703
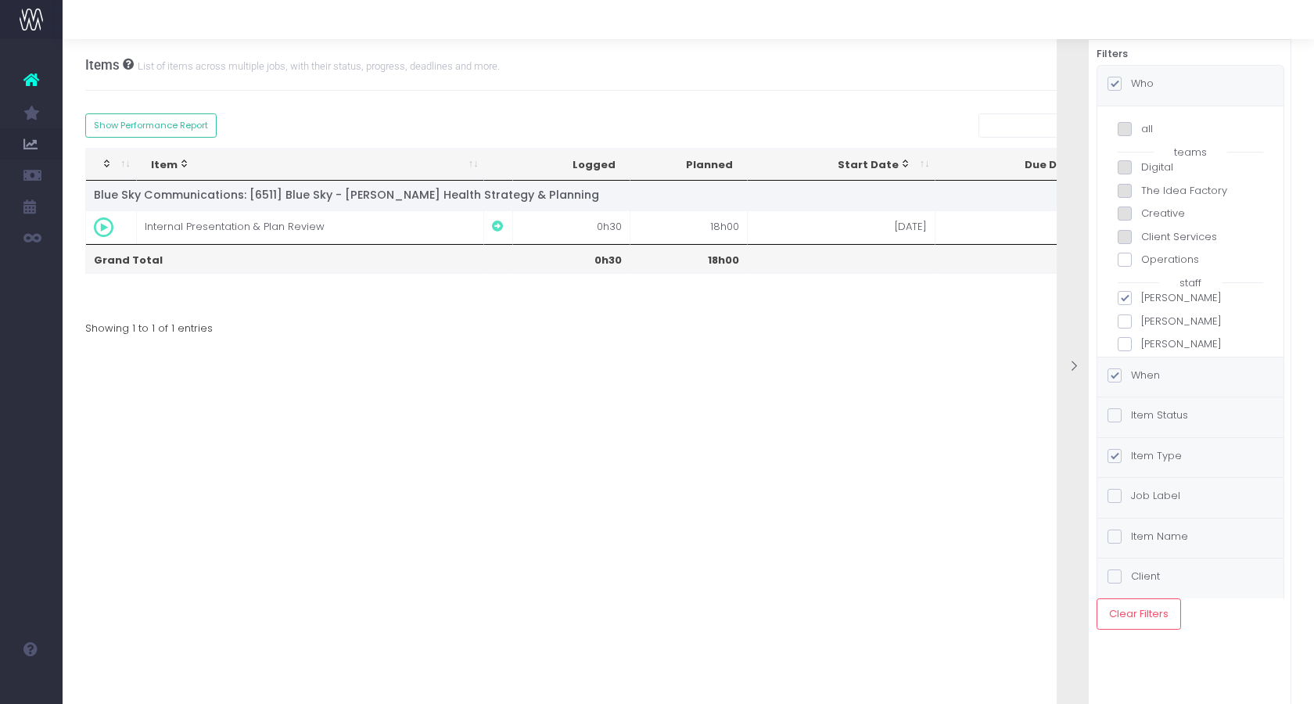
click at [1146, 167] on label "Digital" at bounding box center [1191, 168] width 146 height 16
click at [1146, 167] on input "Digital" at bounding box center [1147, 165] width 10 height 10
checkbox input "false"
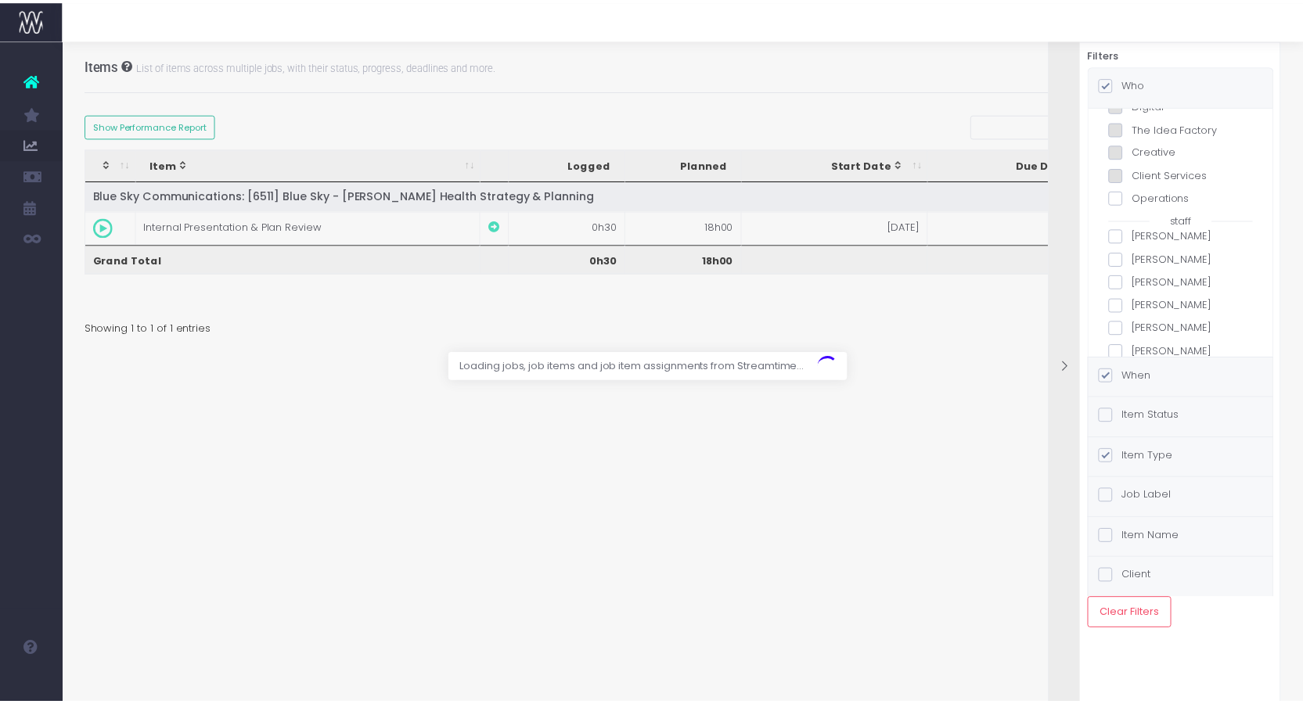
scroll to position [156, 0]
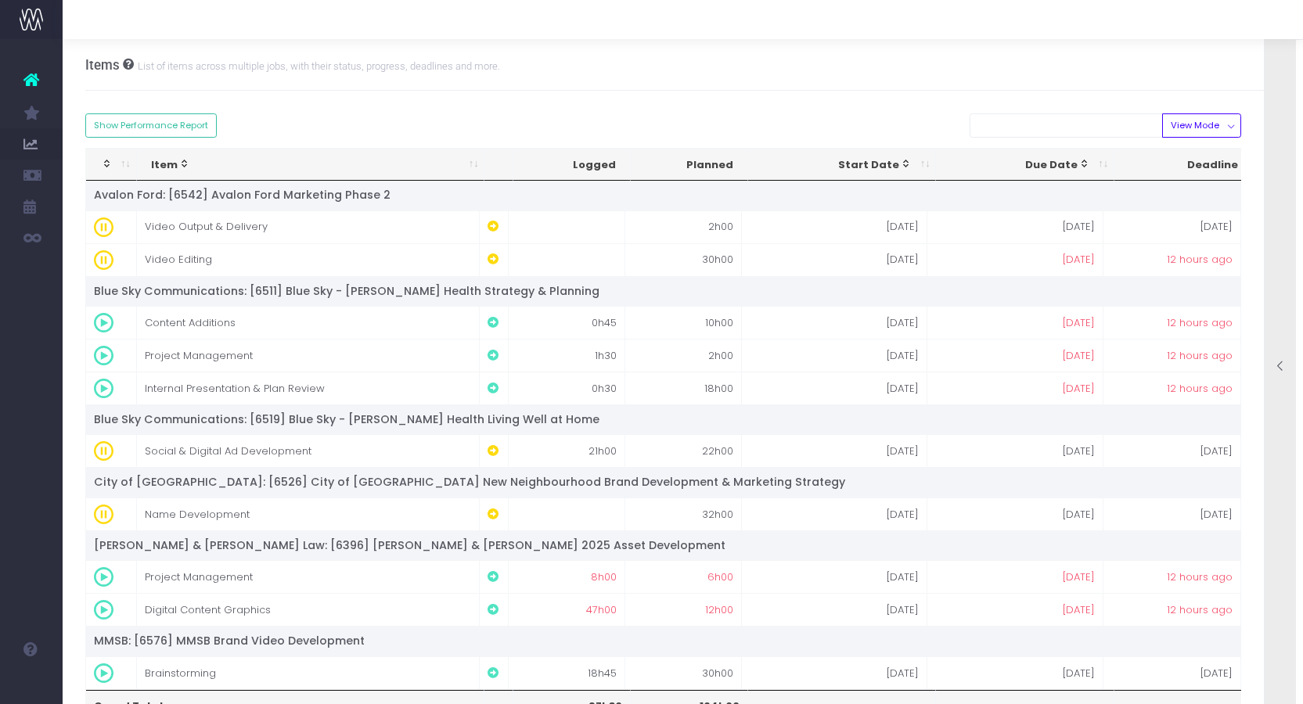
click at [1275, 206] on div at bounding box center [1279, 367] width 31 height 703
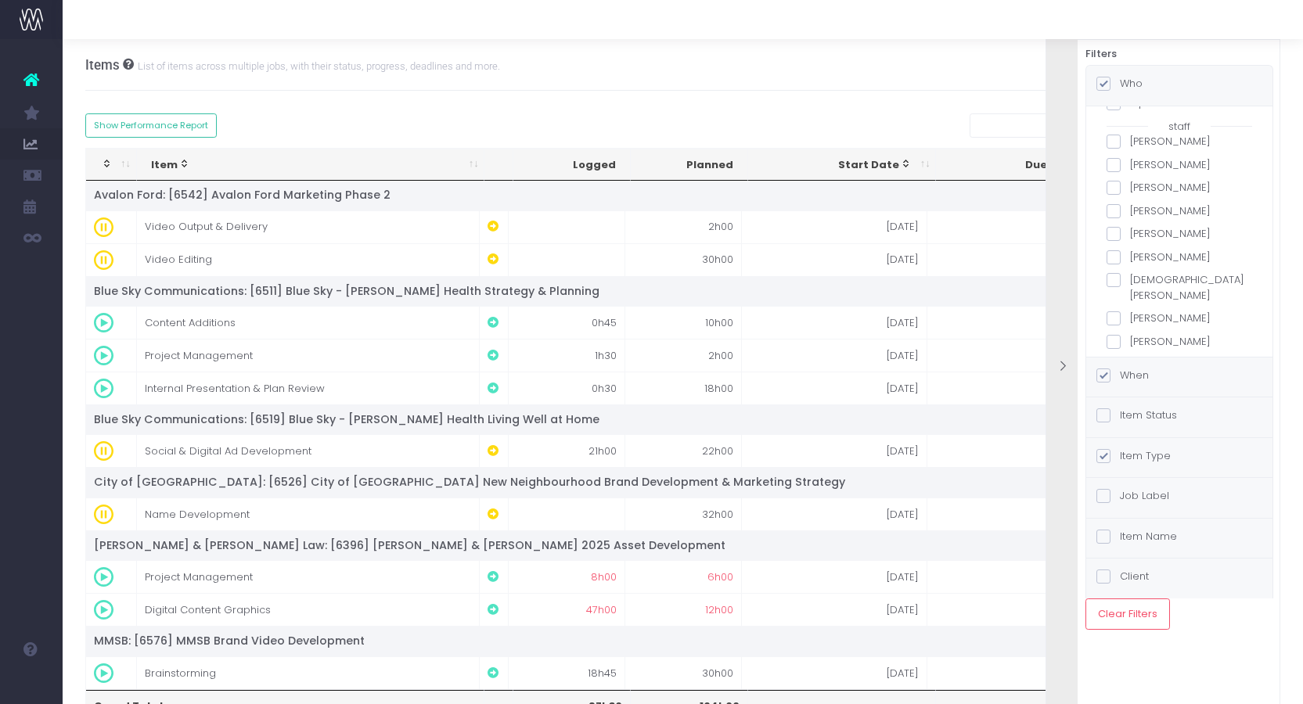
click at [1205, 213] on label "[PERSON_NAME]" at bounding box center [1179, 211] width 146 height 16
click at [1140, 213] on input "[PERSON_NAME]" at bounding box center [1135, 208] width 10 height 10
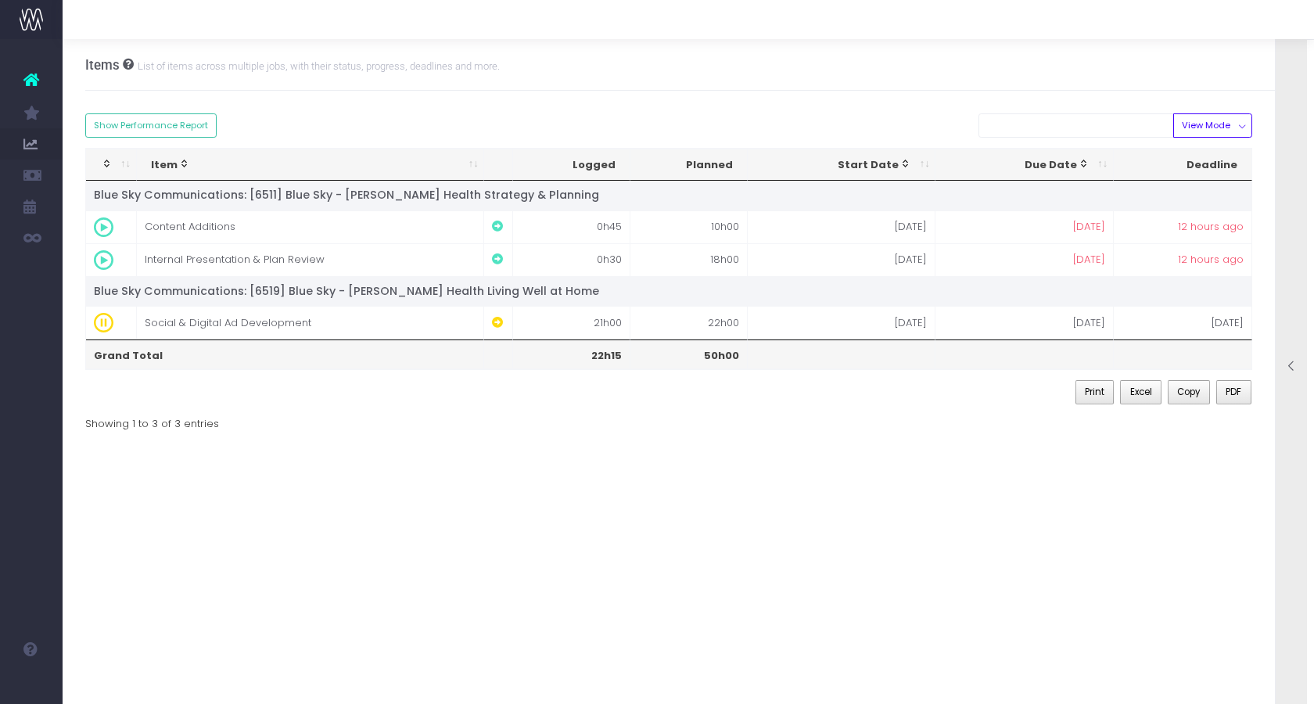
click at [1282, 216] on div at bounding box center [1291, 367] width 31 height 703
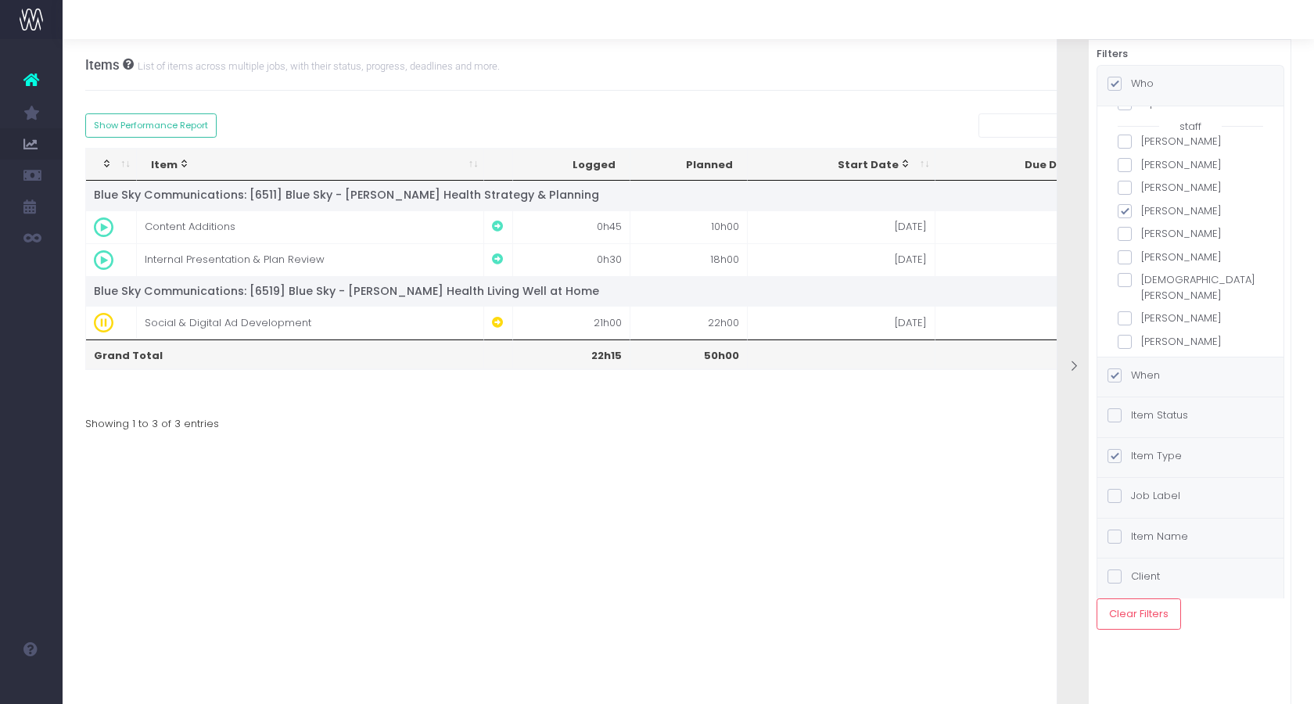
click at [1169, 215] on label "[PERSON_NAME]" at bounding box center [1191, 211] width 146 height 16
click at [1152, 214] on input "[PERSON_NAME]" at bounding box center [1147, 208] width 10 height 10
checkbox input "false"
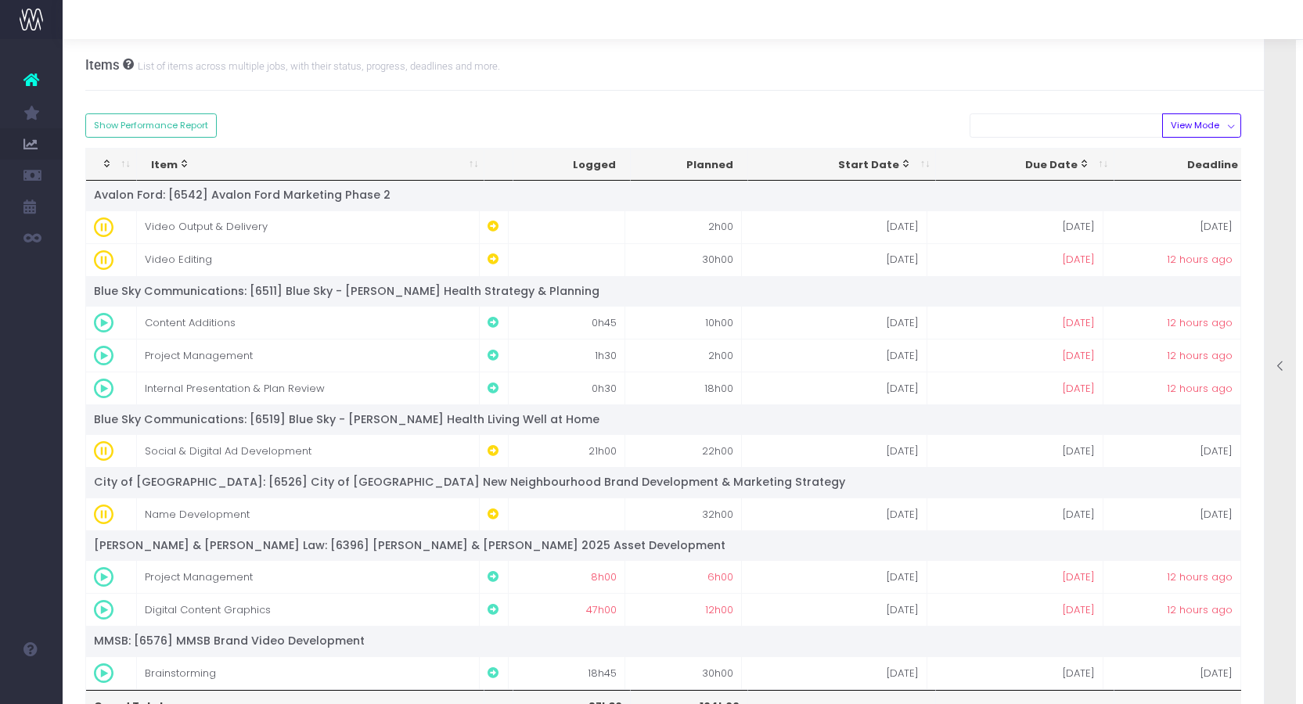
click at [1267, 274] on div at bounding box center [1279, 367] width 31 height 703
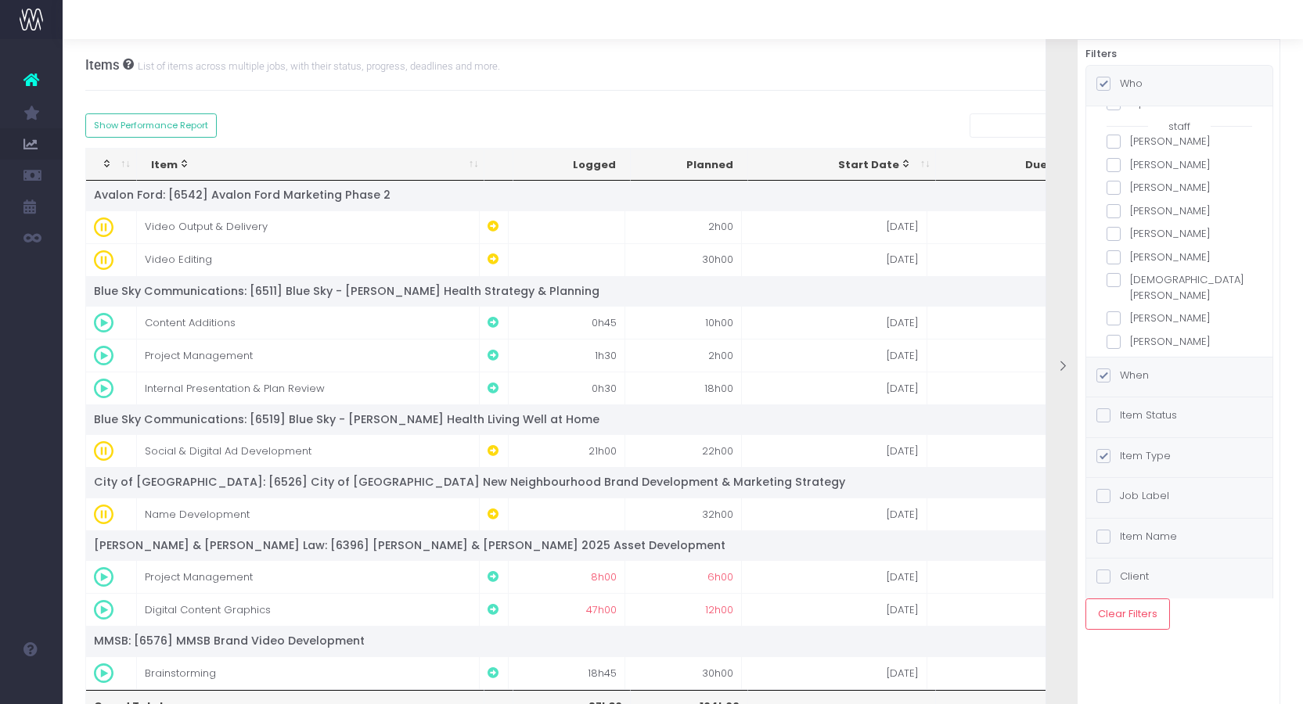
click at [1195, 279] on label "[DEMOGRAPHIC_DATA][PERSON_NAME]" at bounding box center [1179, 287] width 146 height 31
click at [1140, 279] on input "[DEMOGRAPHIC_DATA][PERSON_NAME]" at bounding box center [1135, 277] width 10 height 10
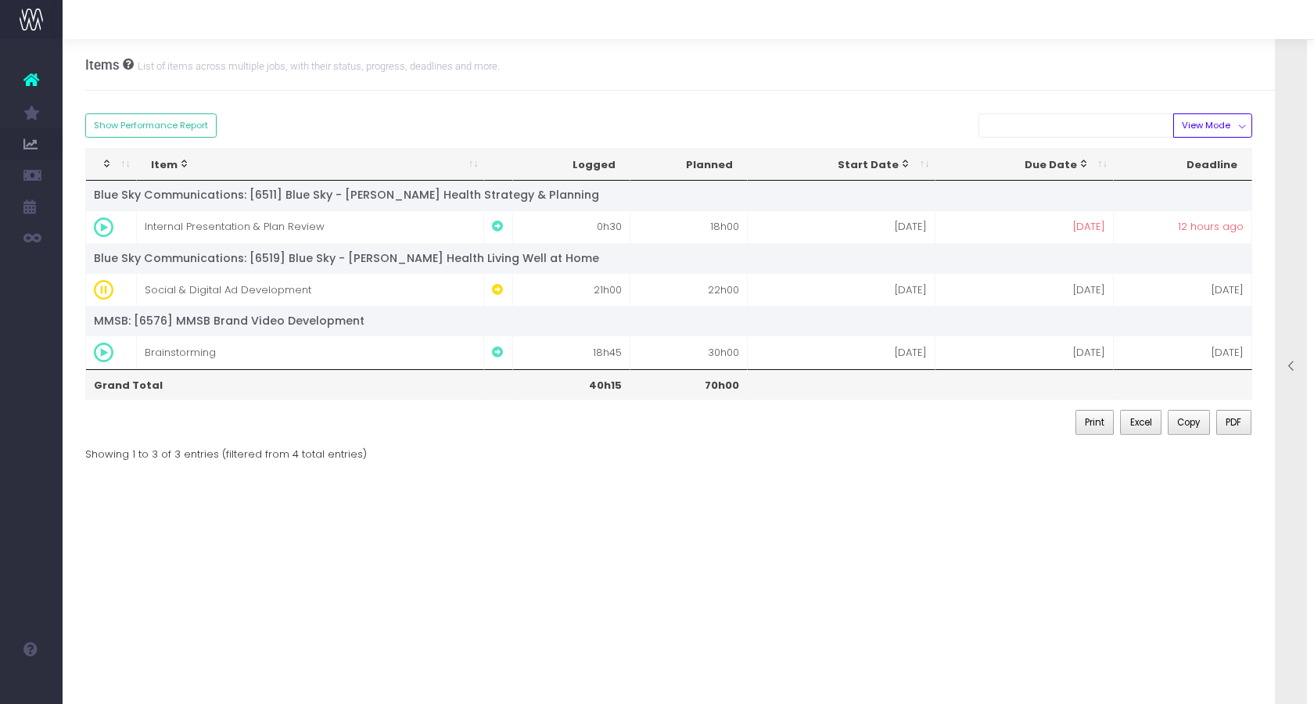
click at [1287, 268] on div at bounding box center [1291, 367] width 31 height 703
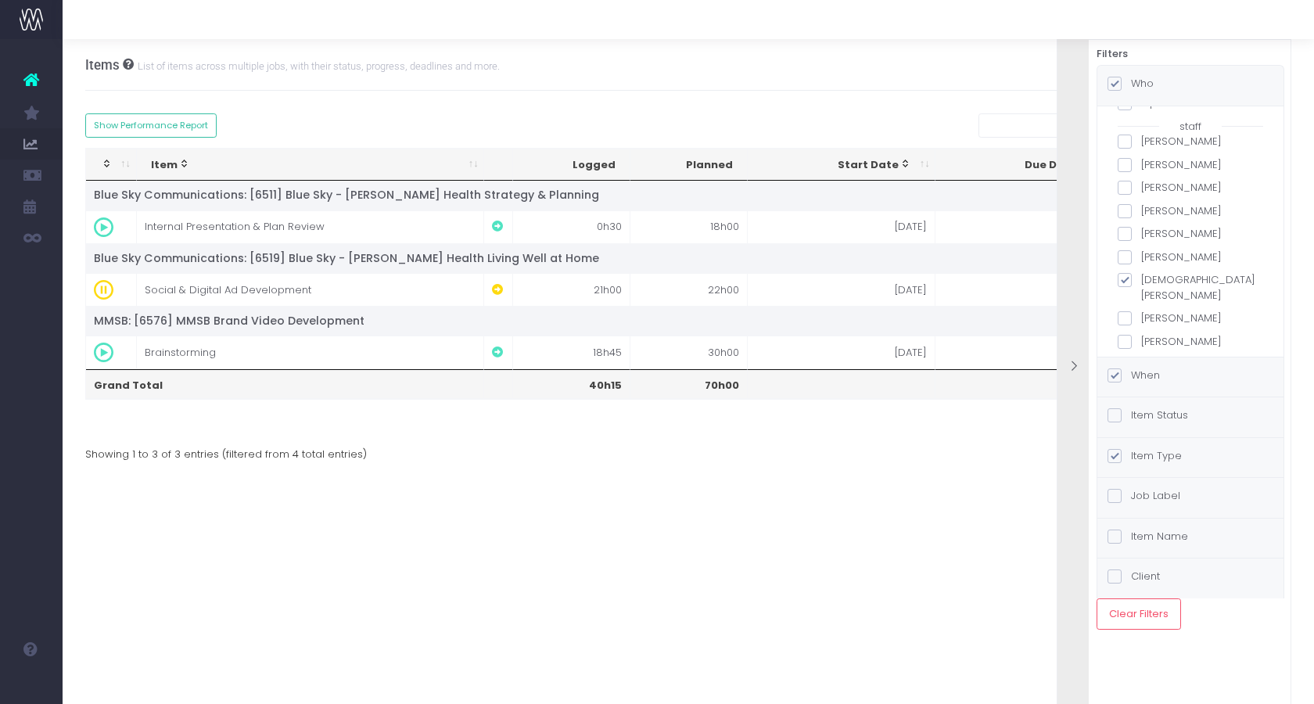
click at [1154, 284] on label "[DEMOGRAPHIC_DATA][PERSON_NAME]" at bounding box center [1191, 287] width 146 height 31
click at [1152, 282] on input "[DEMOGRAPHIC_DATA][PERSON_NAME]" at bounding box center [1147, 277] width 10 height 10
checkbox input "false"
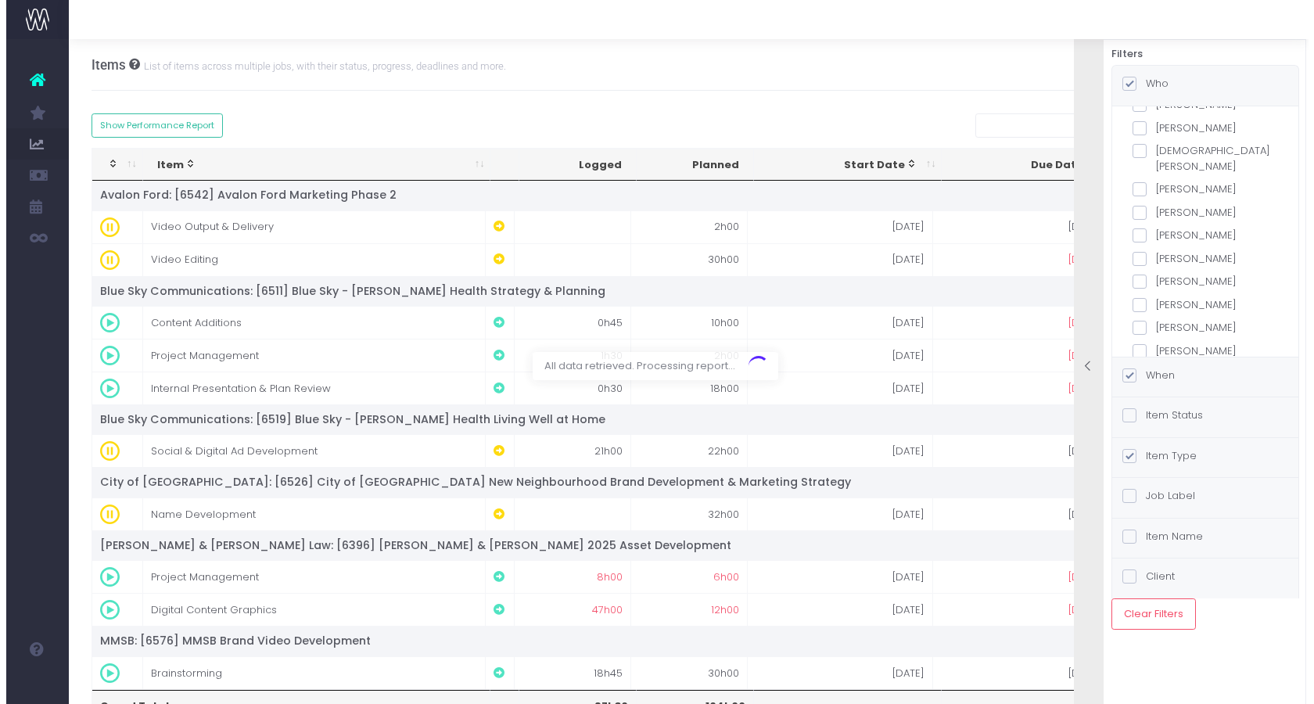
scroll to position [313, 0]
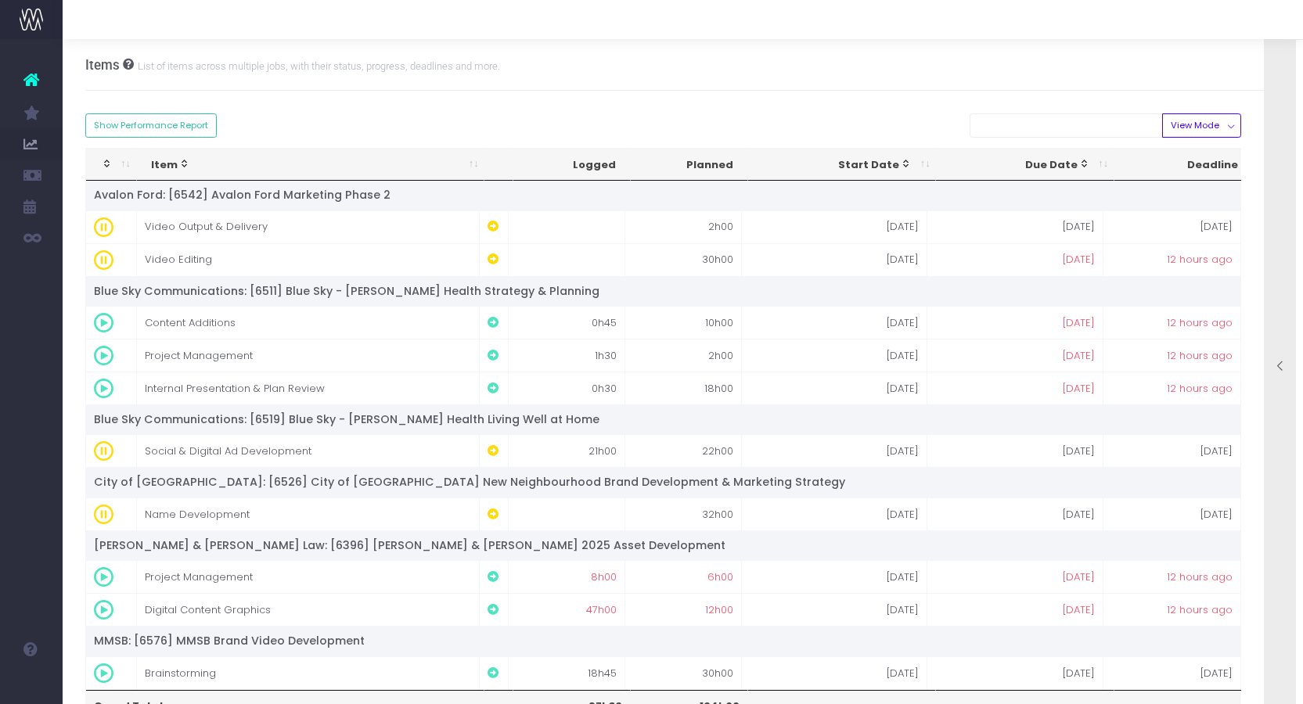
click at [1289, 250] on div at bounding box center [1279, 367] width 31 height 703
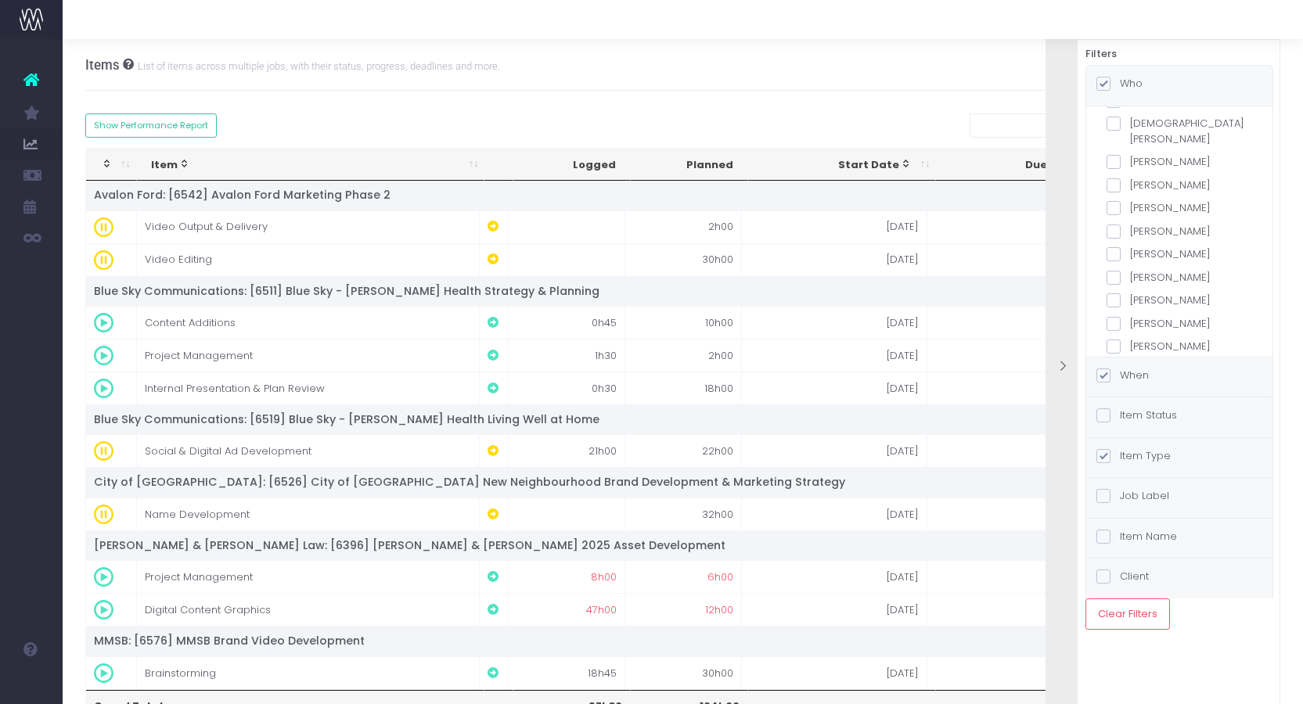
click at [1181, 246] on label "[PERSON_NAME]" at bounding box center [1179, 254] width 146 height 16
click at [1140, 246] on input "[PERSON_NAME]" at bounding box center [1135, 251] width 10 height 10
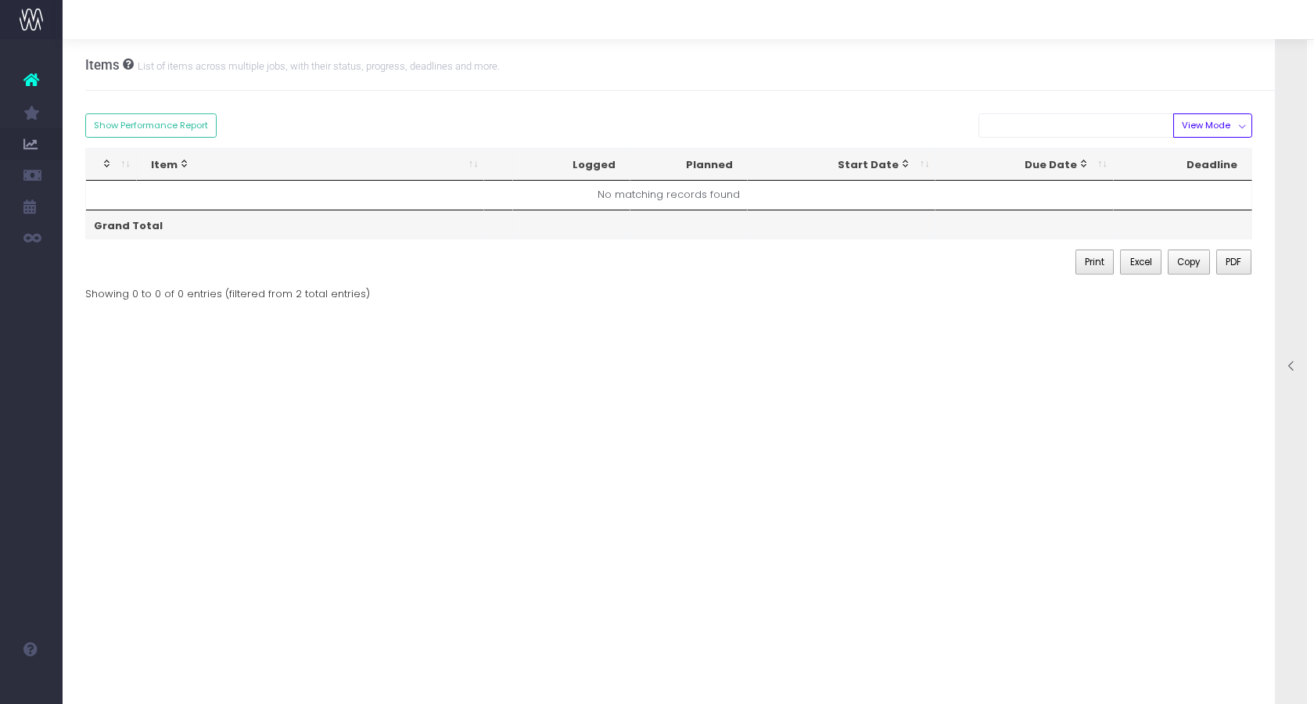
click at [1281, 196] on div at bounding box center [1291, 367] width 31 height 703
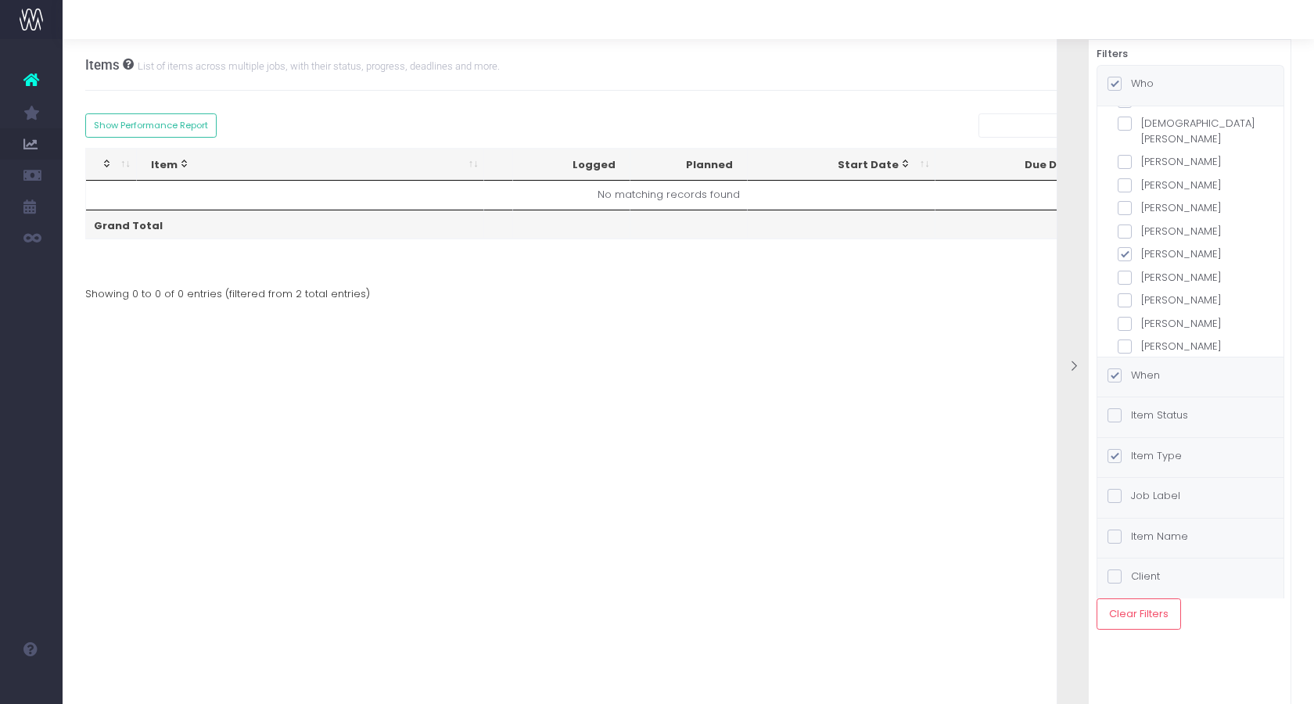
click at [1160, 246] on label "[PERSON_NAME]" at bounding box center [1191, 254] width 146 height 16
click at [1152, 246] on input "[PERSON_NAME]" at bounding box center [1147, 251] width 10 height 10
checkbox input "false"
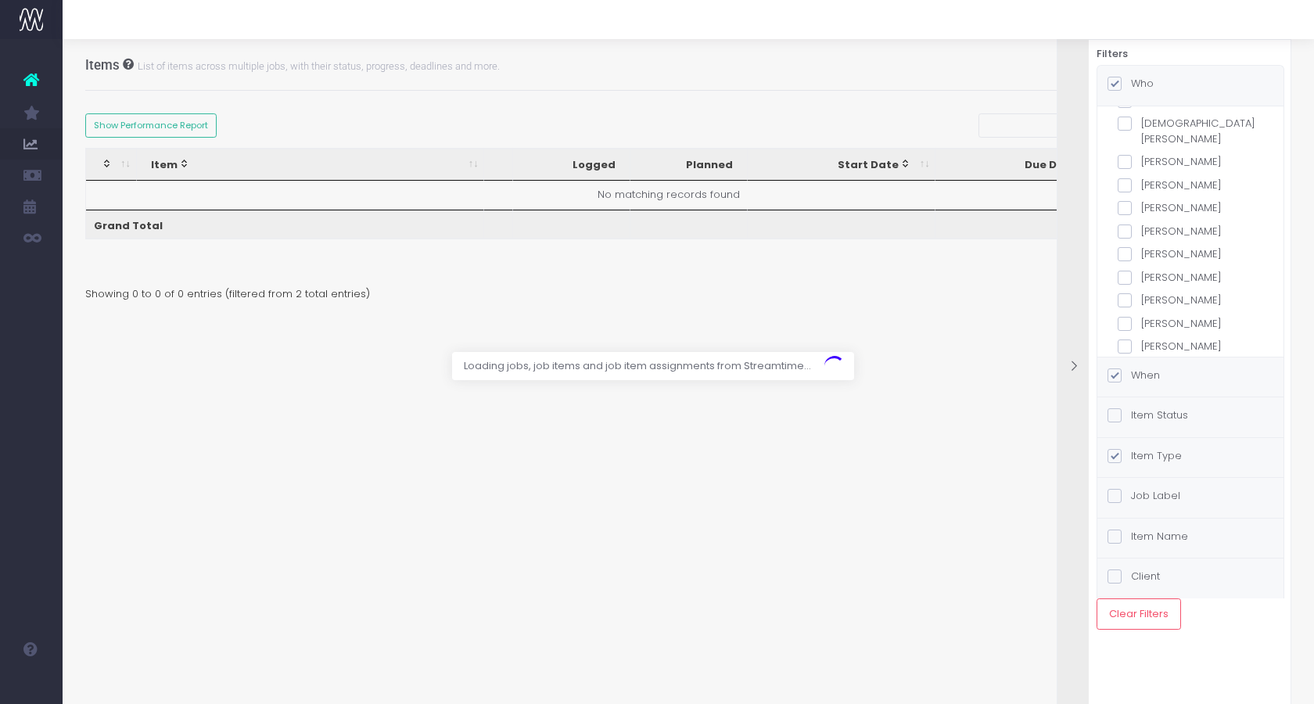
click at [1157, 293] on label "[PERSON_NAME]" at bounding box center [1191, 301] width 146 height 16
click at [1152, 293] on input "[PERSON_NAME]" at bounding box center [1147, 298] width 10 height 10
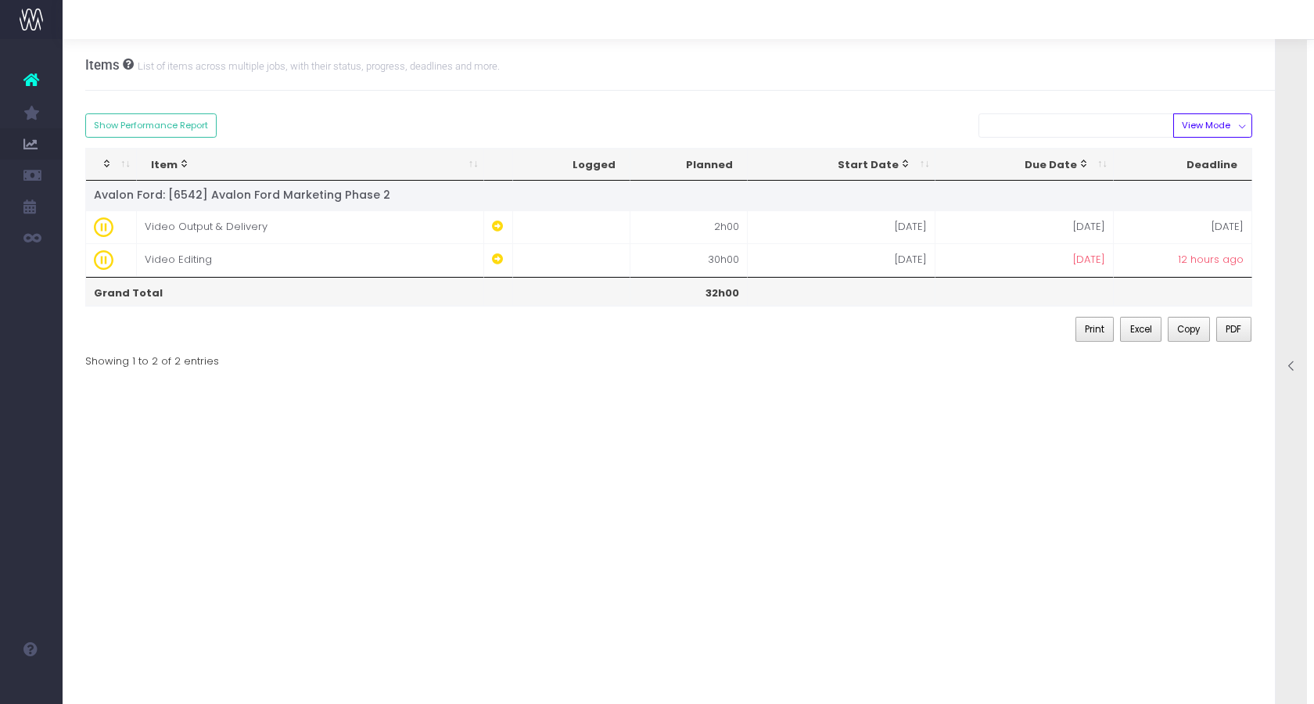
click at [1286, 222] on div at bounding box center [1291, 367] width 31 height 703
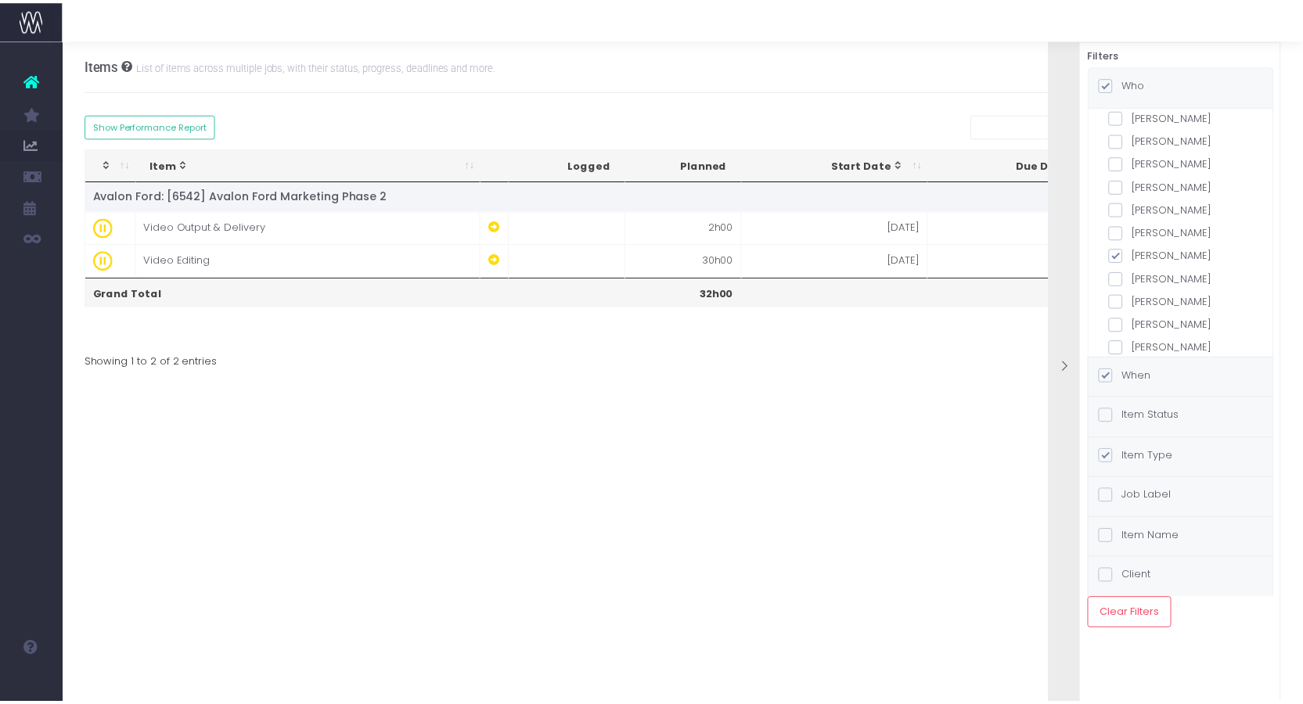
scroll to position [383, 0]
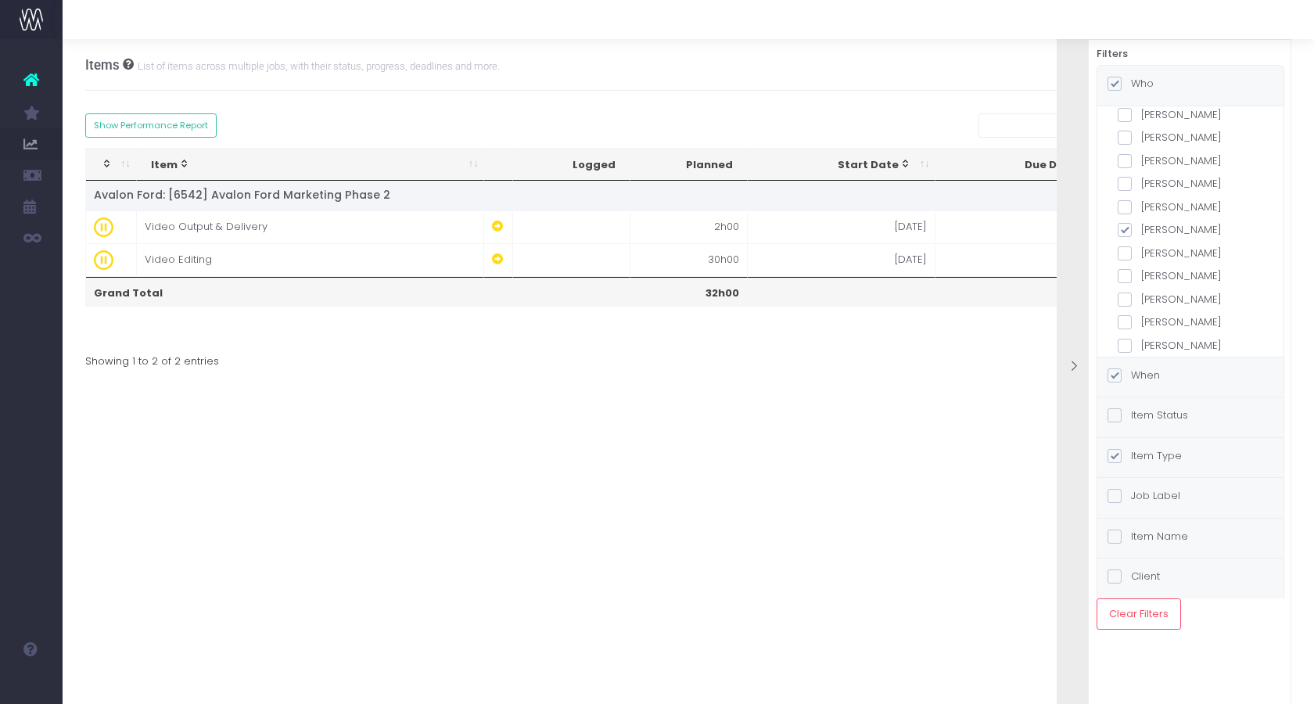
click at [1150, 222] on label "[PERSON_NAME]" at bounding box center [1191, 230] width 146 height 16
click at [1150, 222] on input "[PERSON_NAME]" at bounding box center [1147, 227] width 10 height 10
checkbox input "false"
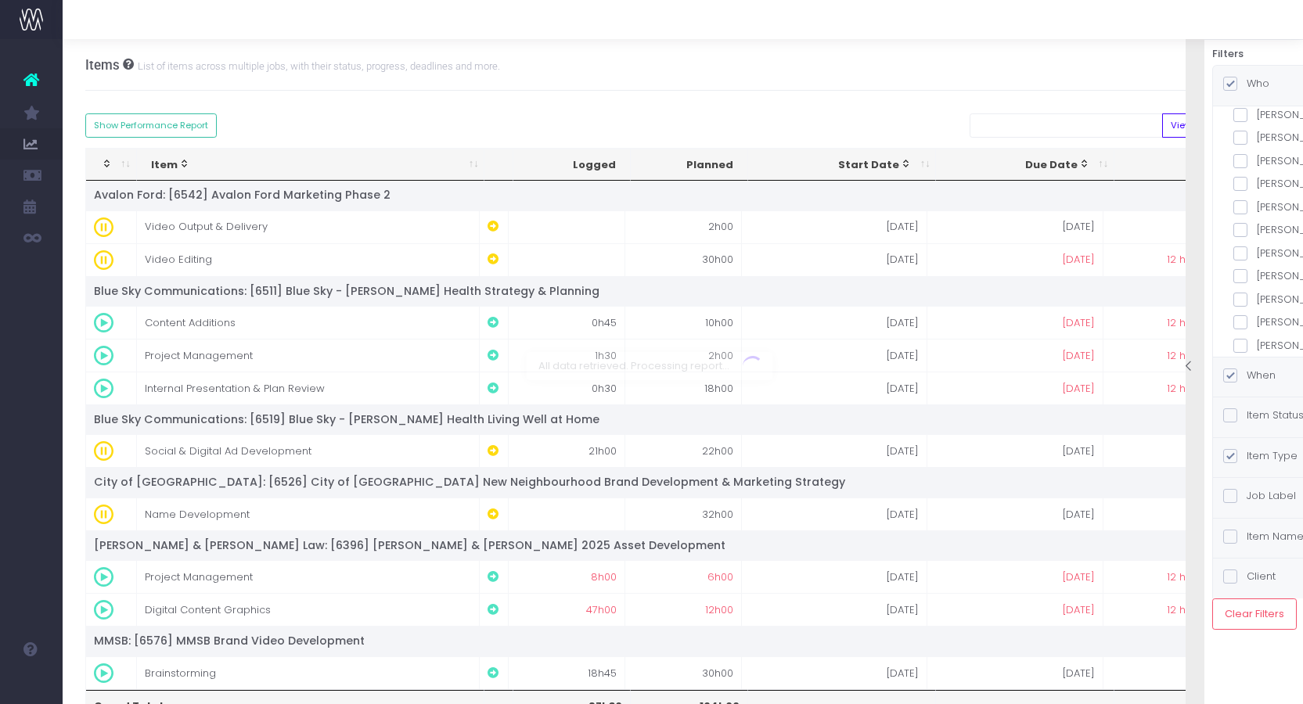
click at [1157, 240] on body "Oh my... this is bad. [PERSON_NAME] wasn't able to load this page. Please conta…" at bounding box center [651, 352] width 1303 height 704
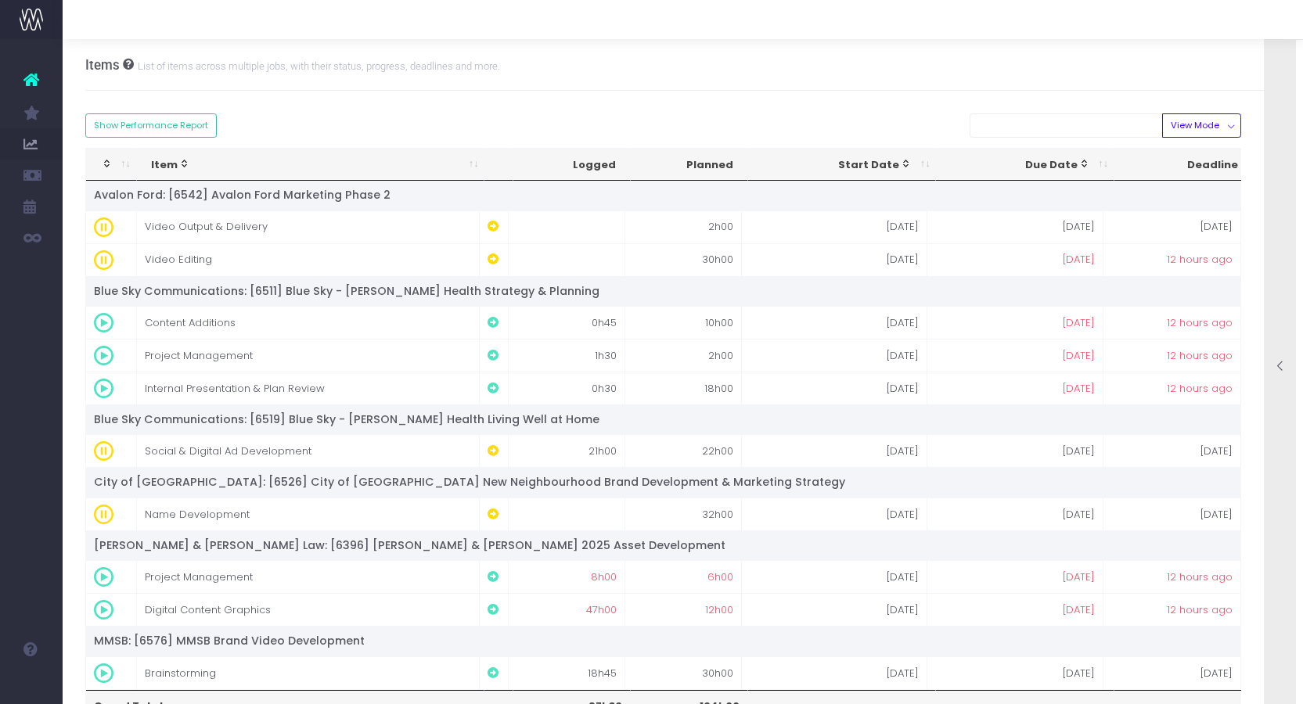
click at [1273, 245] on div at bounding box center [1279, 367] width 31 height 703
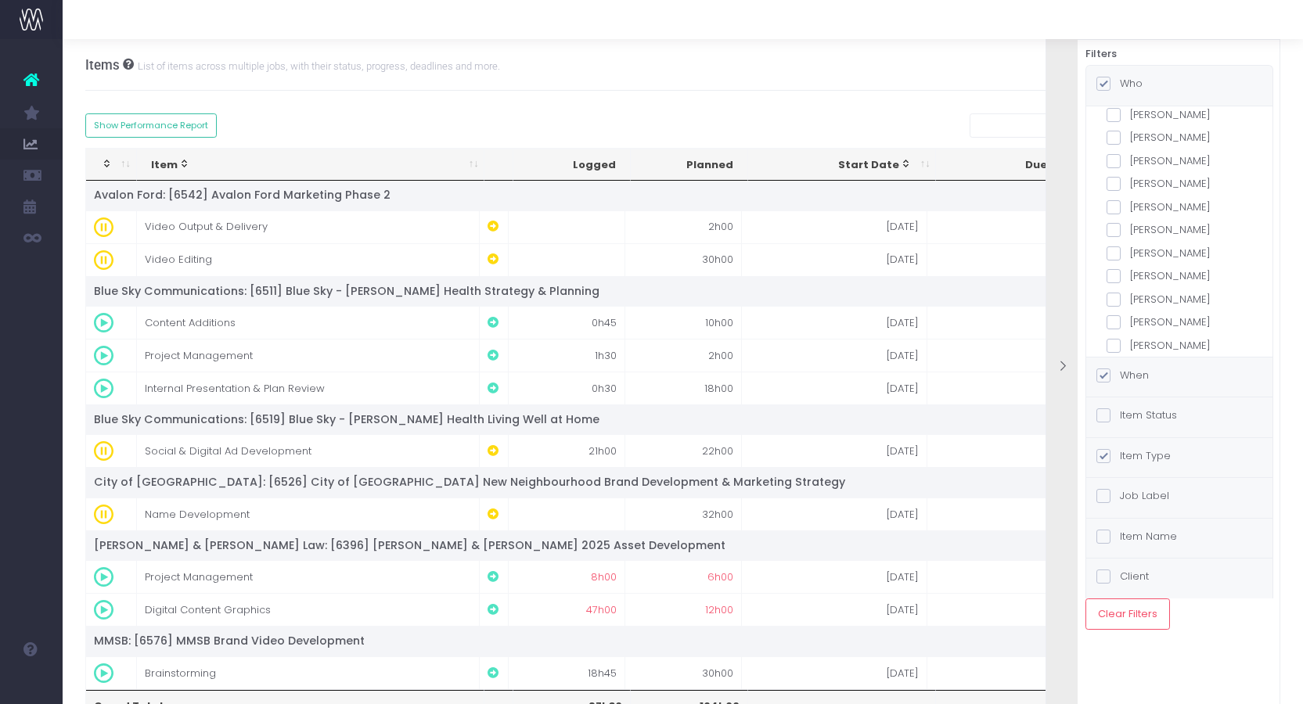
click at [1182, 246] on label "[PERSON_NAME]" at bounding box center [1179, 254] width 146 height 16
click at [1140, 246] on input "[PERSON_NAME]" at bounding box center [1135, 251] width 10 height 10
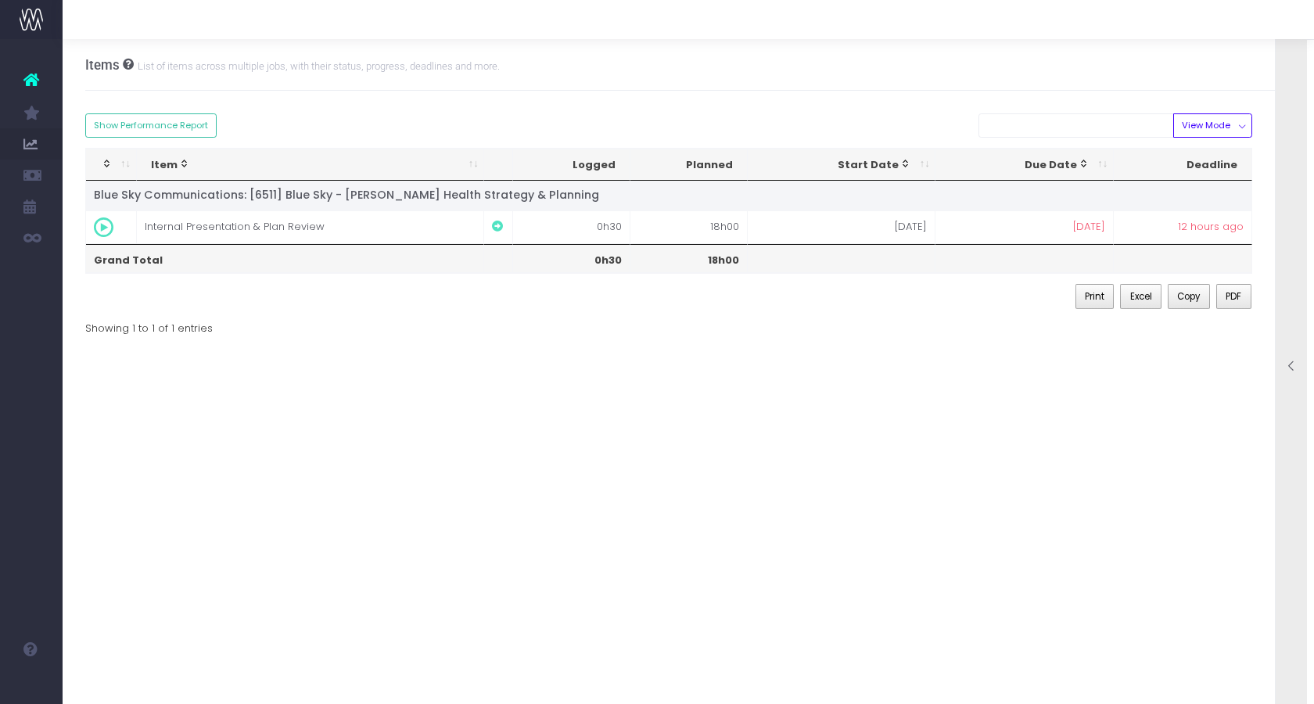
click at [1280, 203] on div at bounding box center [1291, 367] width 31 height 703
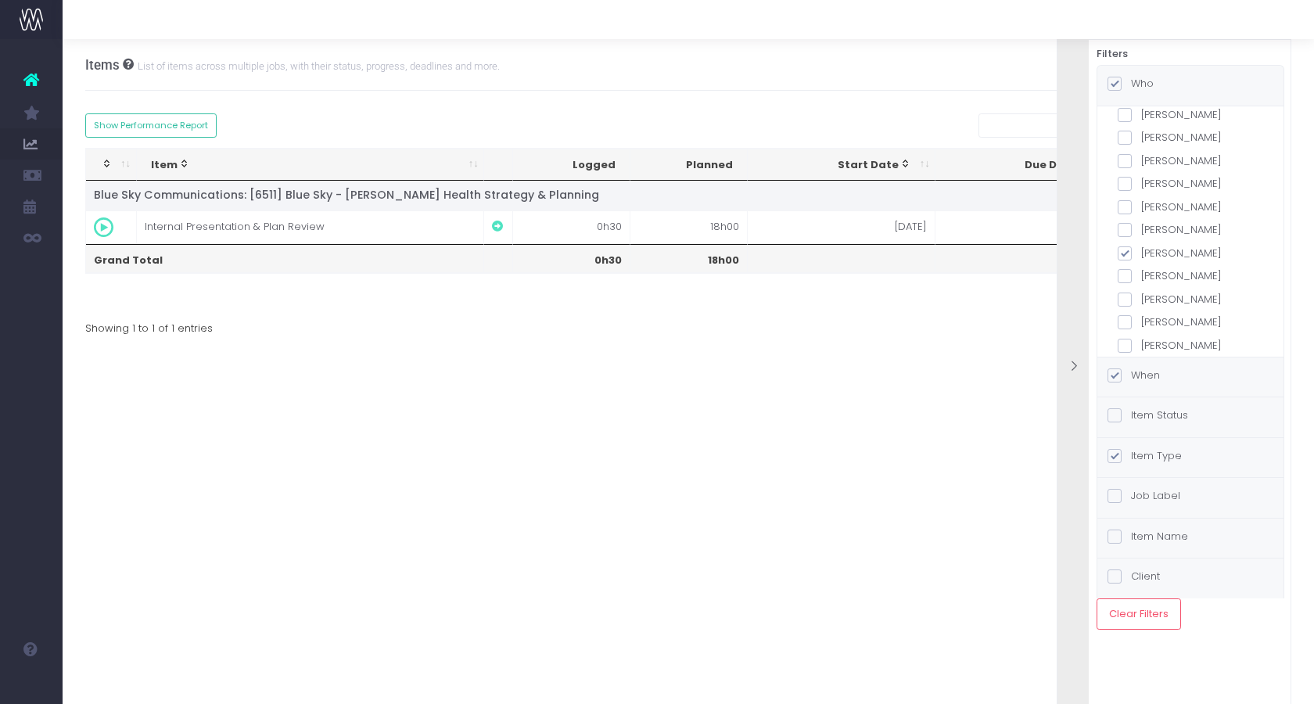
click at [1174, 246] on label "[PERSON_NAME]" at bounding box center [1191, 254] width 146 height 16
click at [1152, 246] on input "[PERSON_NAME]" at bounding box center [1147, 251] width 10 height 10
checkbox input "false"
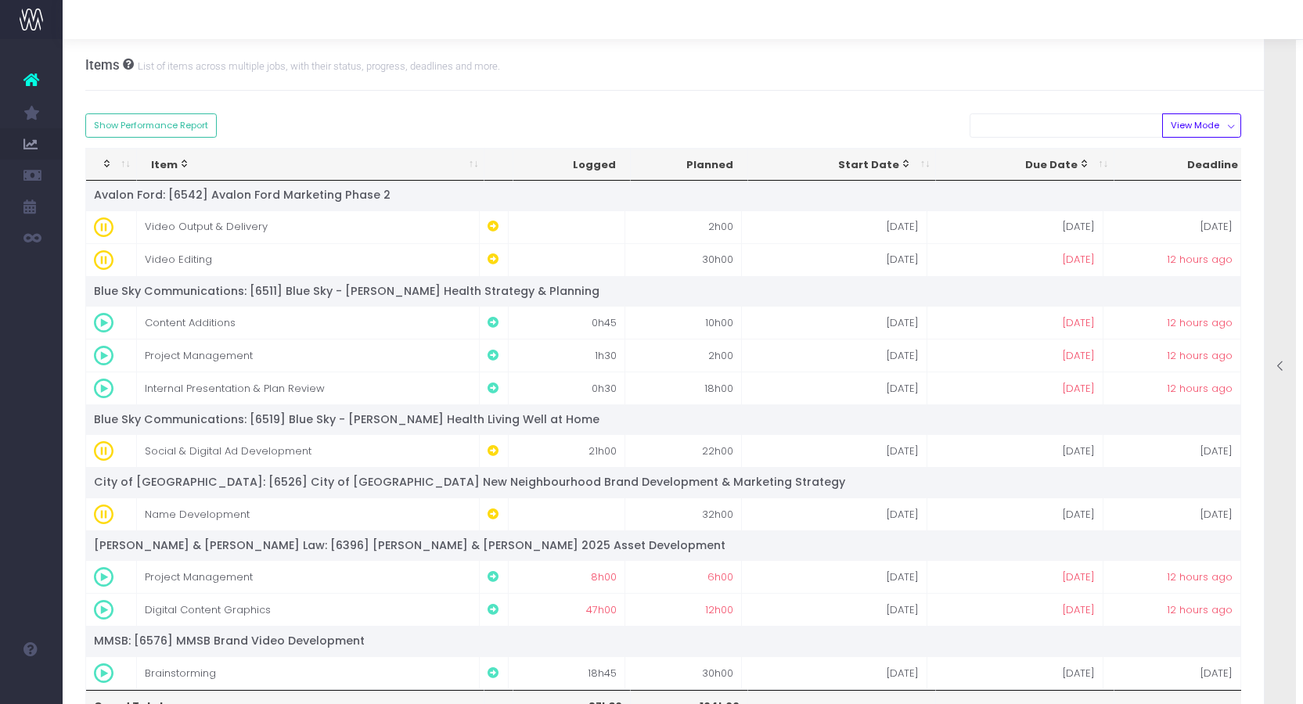
click at [1285, 266] on div at bounding box center [1279, 367] width 31 height 703
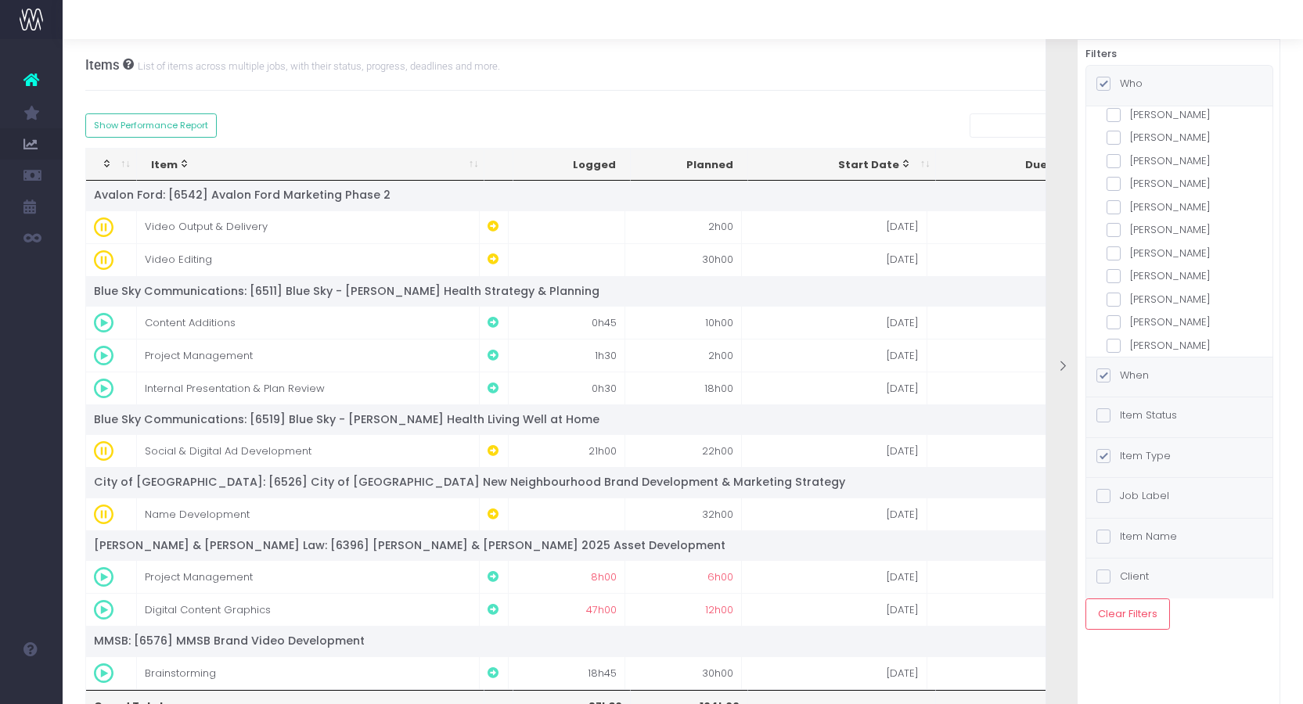
click at [1189, 268] on label "[PERSON_NAME]" at bounding box center [1179, 276] width 146 height 16
click at [1140, 268] on input "[PERSON_NAME]" at bounding box center [1135, 273] width 10 height 10
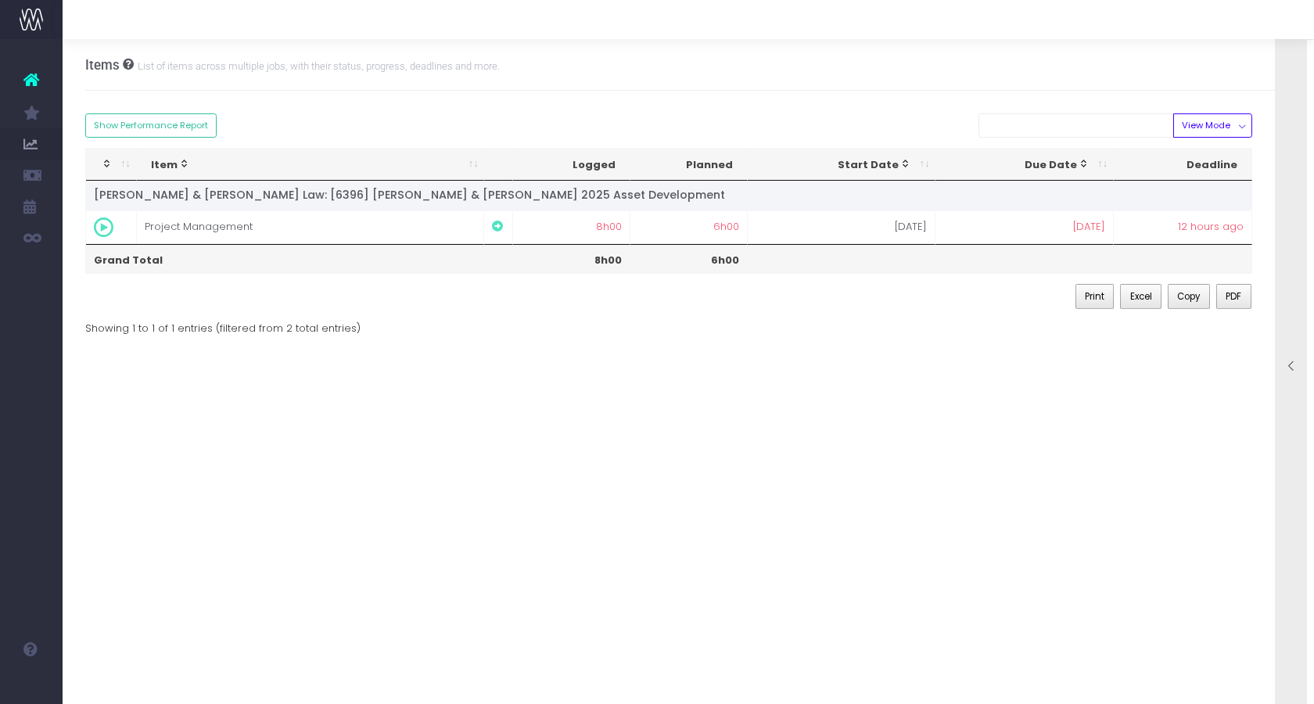
click at [1301, 303] on div at bounding box center [1291, 367] width 31 height 703
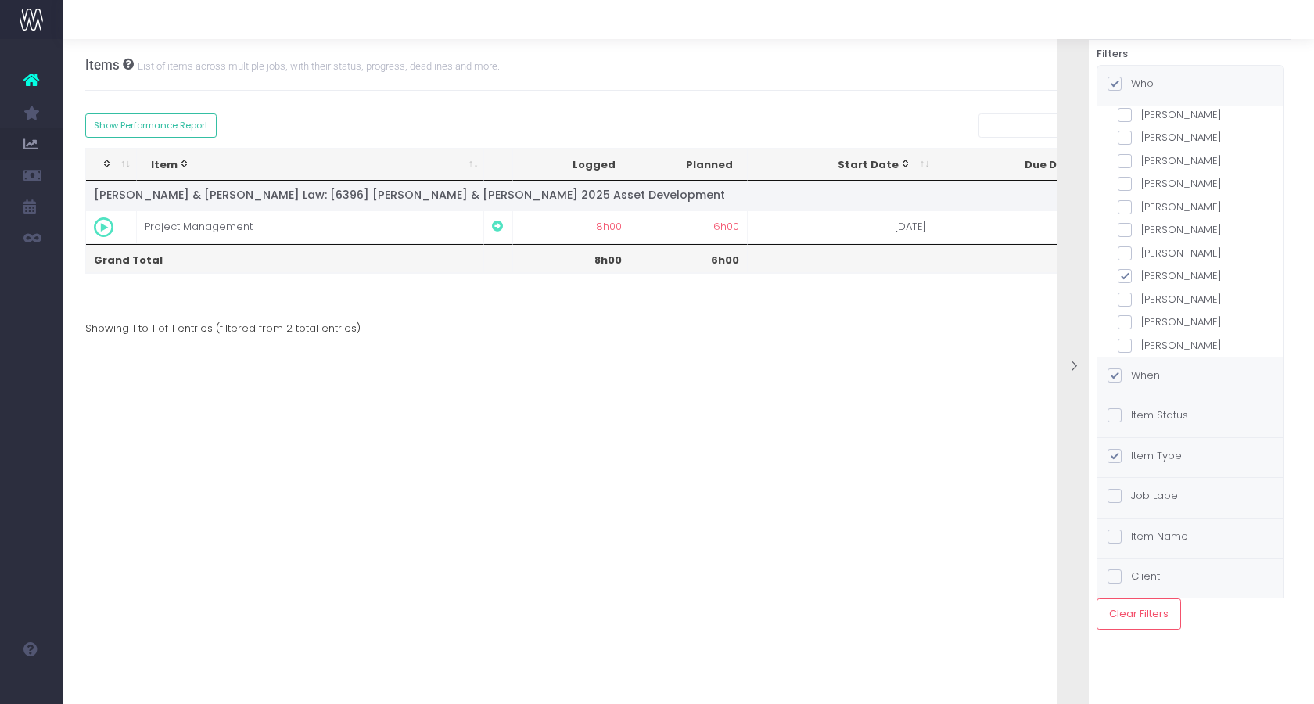
click at [1199, 268] on label "[PERSON_NAME]" at bounding box center [1191, 276] width 146 height 16
click at [1152, 268] on input "[PERSON_NAME]" at bounding box center [1147, 273] width 10 height 10
checkbox input "false"
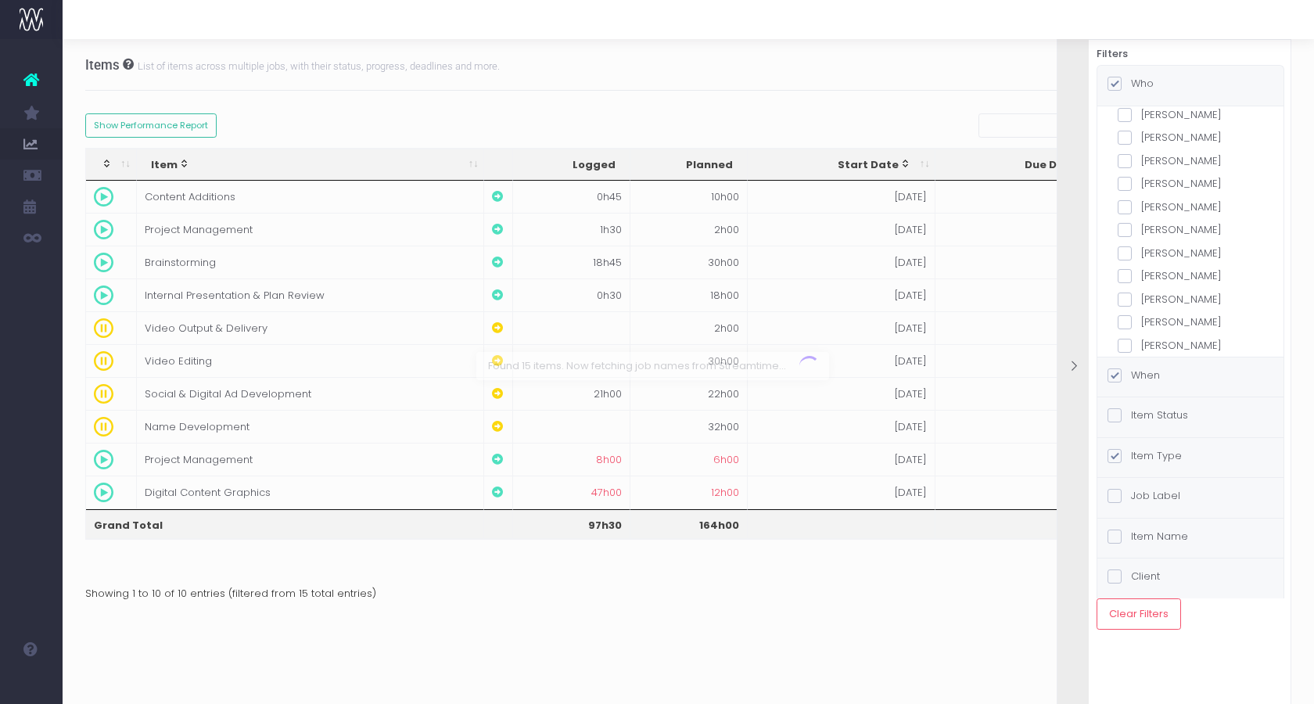
click at [1180, 292] on label "[PERSON_NAME]" at bounding box center [1191, 300] width 146 height 16
click at [1152, 292] on input "[PERSON_NAME]" at bounding box center [1147, 297] width 10 height 10
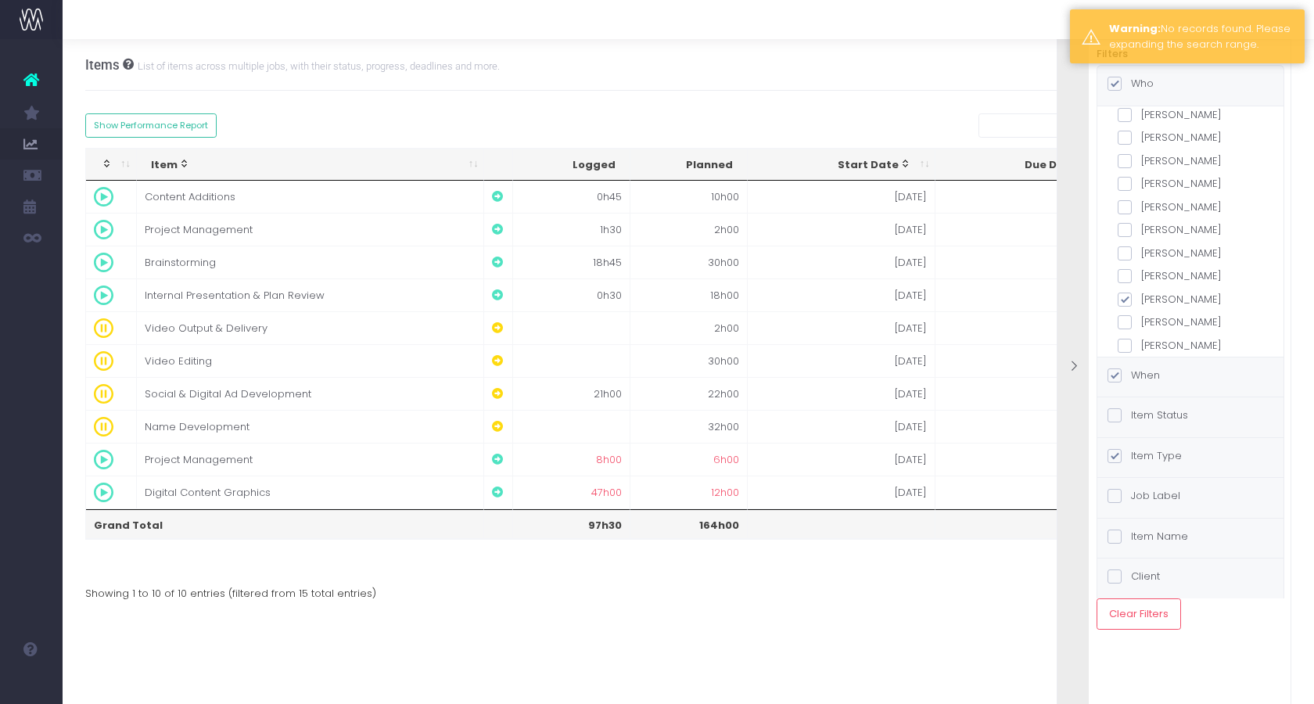
click at [1180, 292] on label "[PERSON_NAME]" at bounding box center [1191, 300] width 146 height 16
click at [1152, 292] on input "[PERSON_NAME]" at bounding box center [1147, 297] width 10 height 10
checkbox input "false"
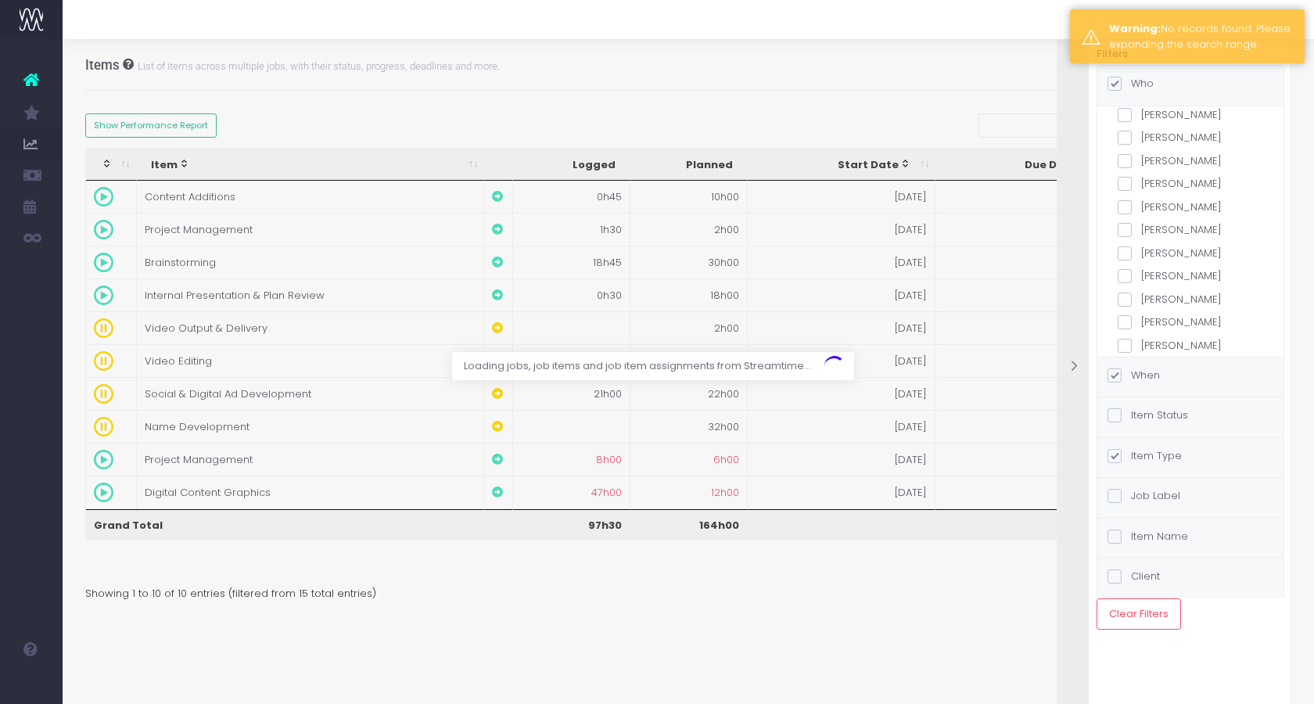
click at [1185, 315] on label "[PERSON_NAME]" at bounding box center [1191, 323] width 146 height 16
click at [1152, 315] on input "[PERSON_NAME]" at bounding box center [1147, 320] width 10 height 10
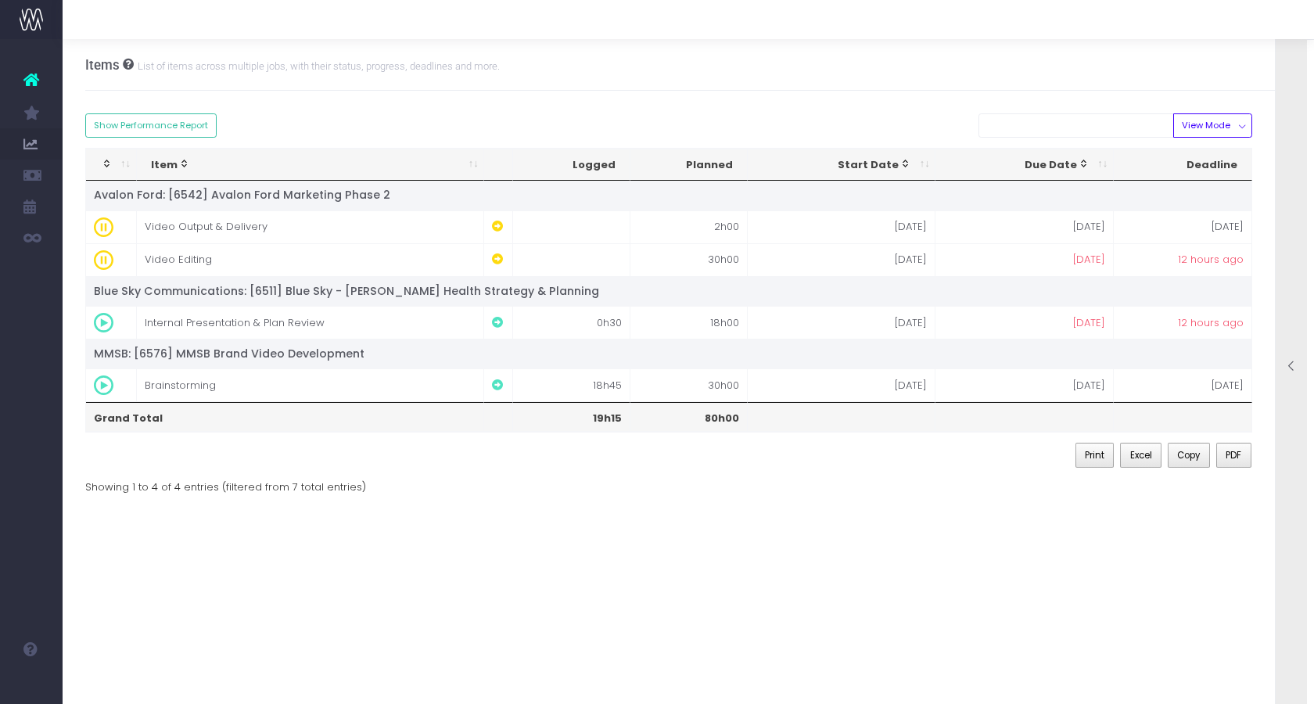
click at [1282, 289] on div at bounding box center [1291, 367] width 31 height 703
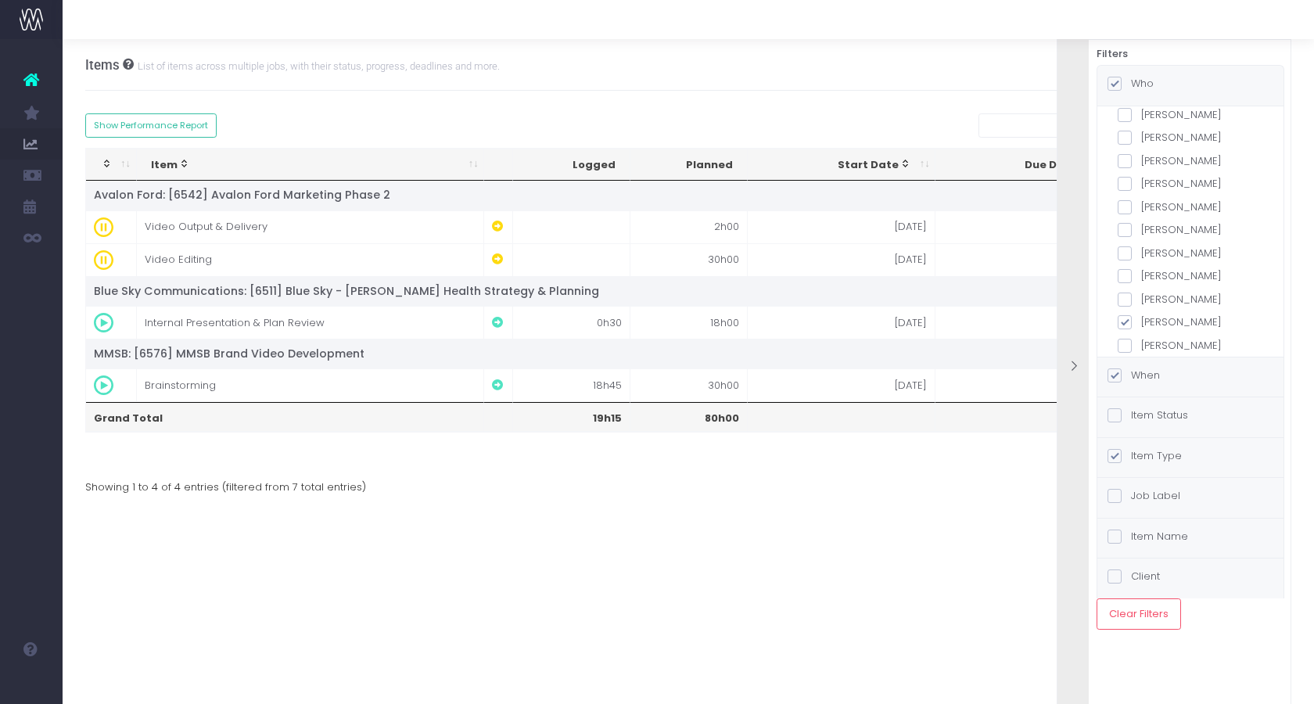
click at [1193, 315] on label "[PERSON_NAME]" at bounding box center [1191, 323] width 146 height 16
click at [1178, 315] on label "[PERSON_NAME]" at bounding box center [1191, 323] width 146 height 16
click at [1152, 315] on input "[PERSON_NAME]" at bounding box center [1147, 320] width 10 height 10
checkbox input "false"
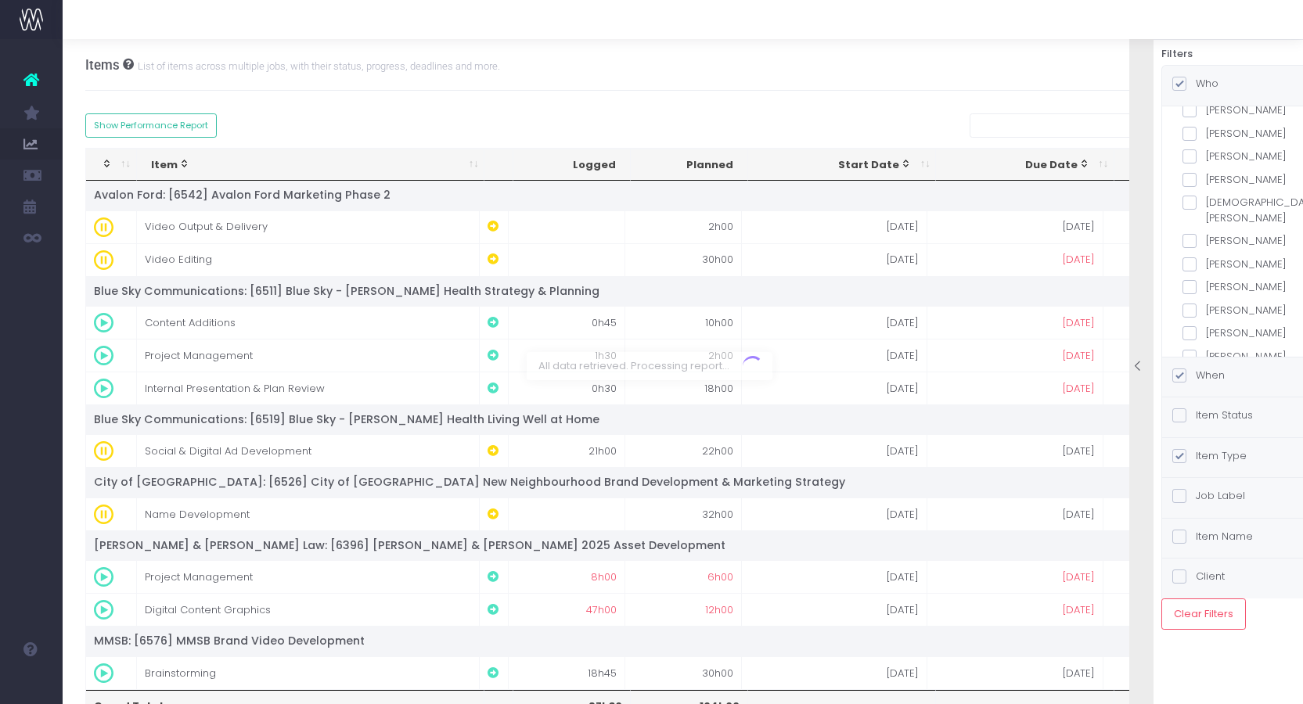
scroll to position [0, 0]
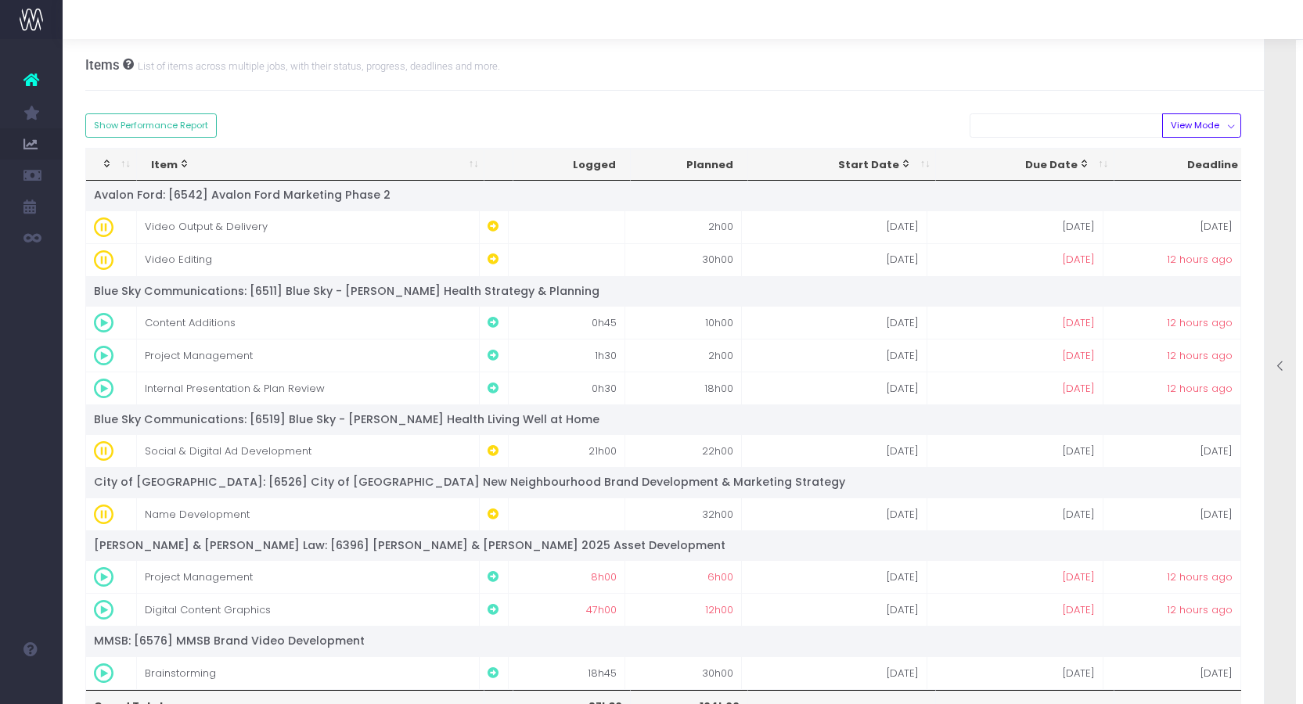
click at [1268, 268] on div at bounding box center [1279, 367] width 31 height 703
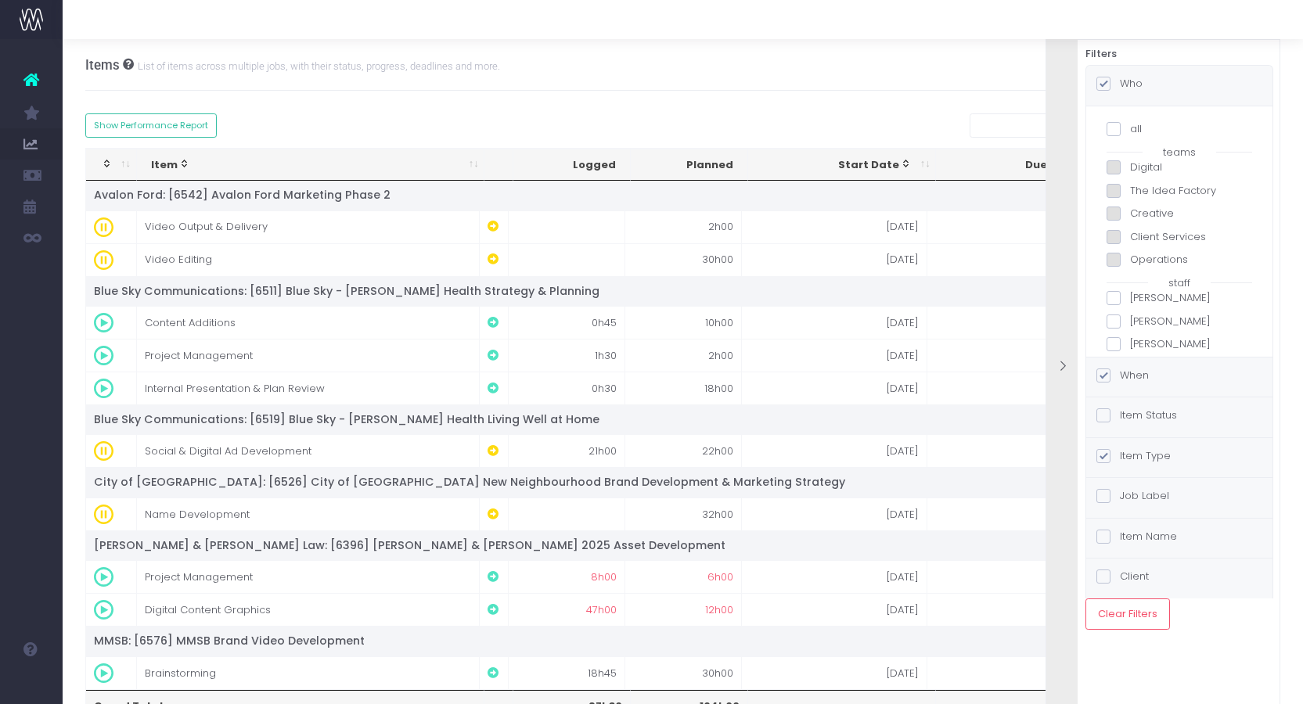
click at [911, 65] on div "Items List of items across multiple jobs, with their status, progress, deadline…" at bounding box center [683, 65] width 1196 height 52
